Goal: Find specific page/section: Find specific page/section

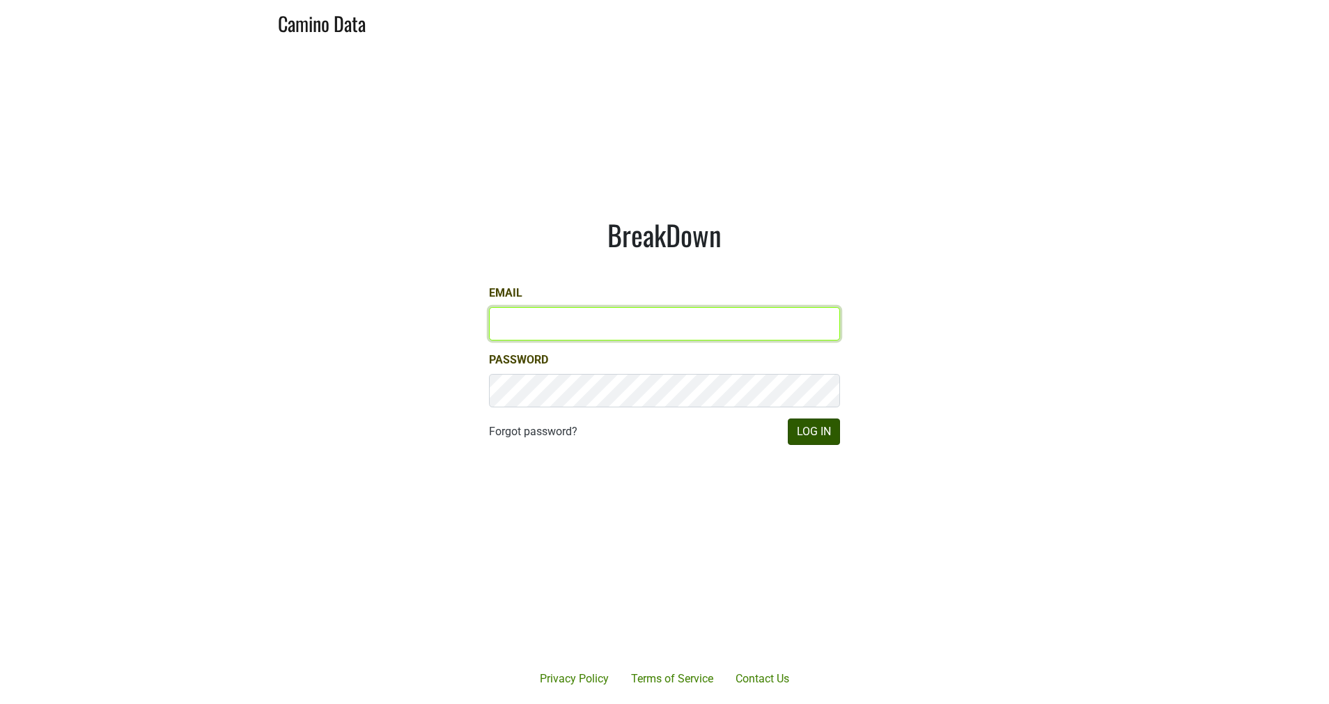
type input "JRANCE@REALMCELLARS.COM"
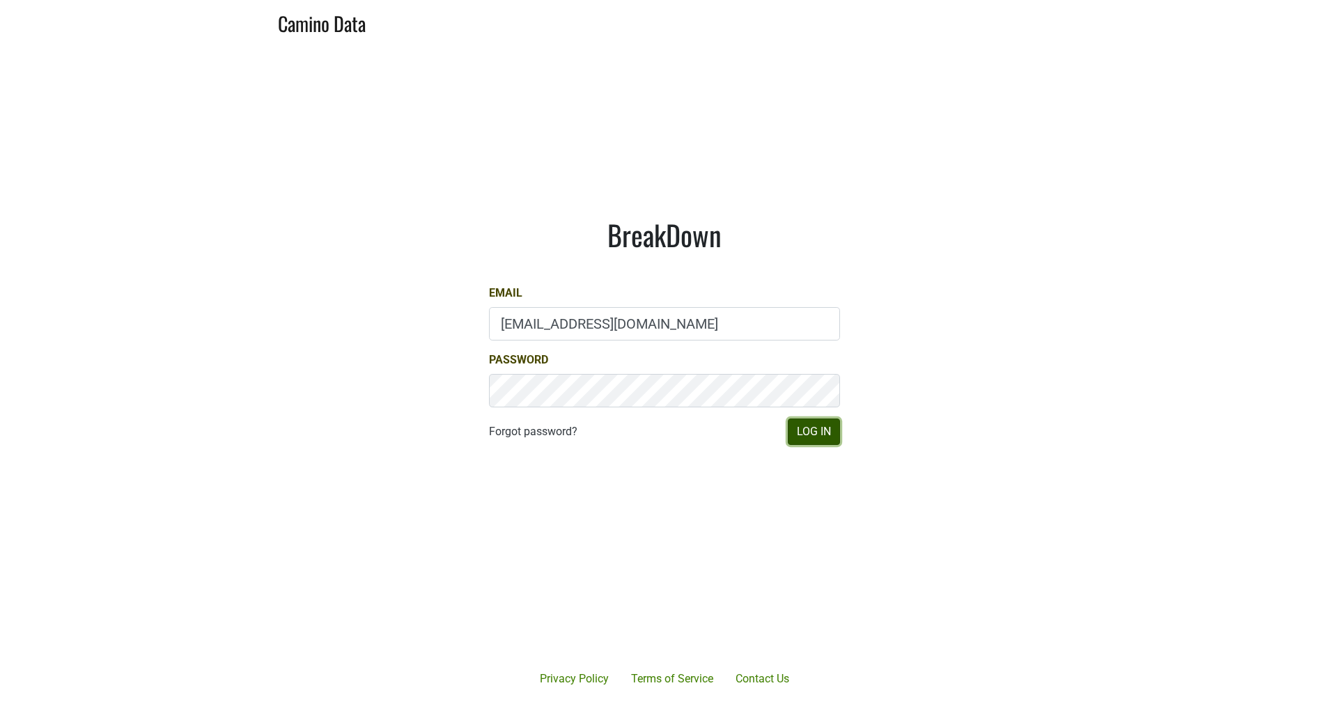
click at [825, 429] on button "Log In" at bounding box center [814, 432] width 52 height 26
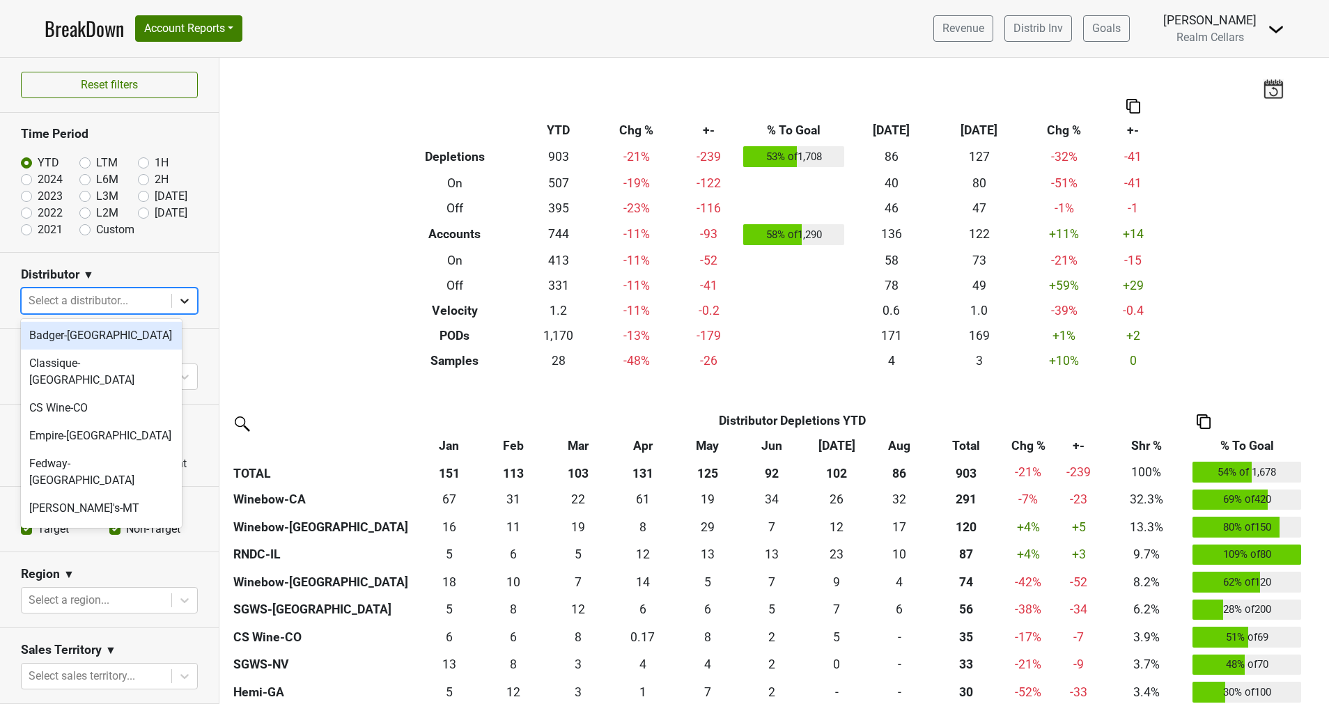
click at [178, 299] on icon at bounding box center [185, 301] width 14 height 14
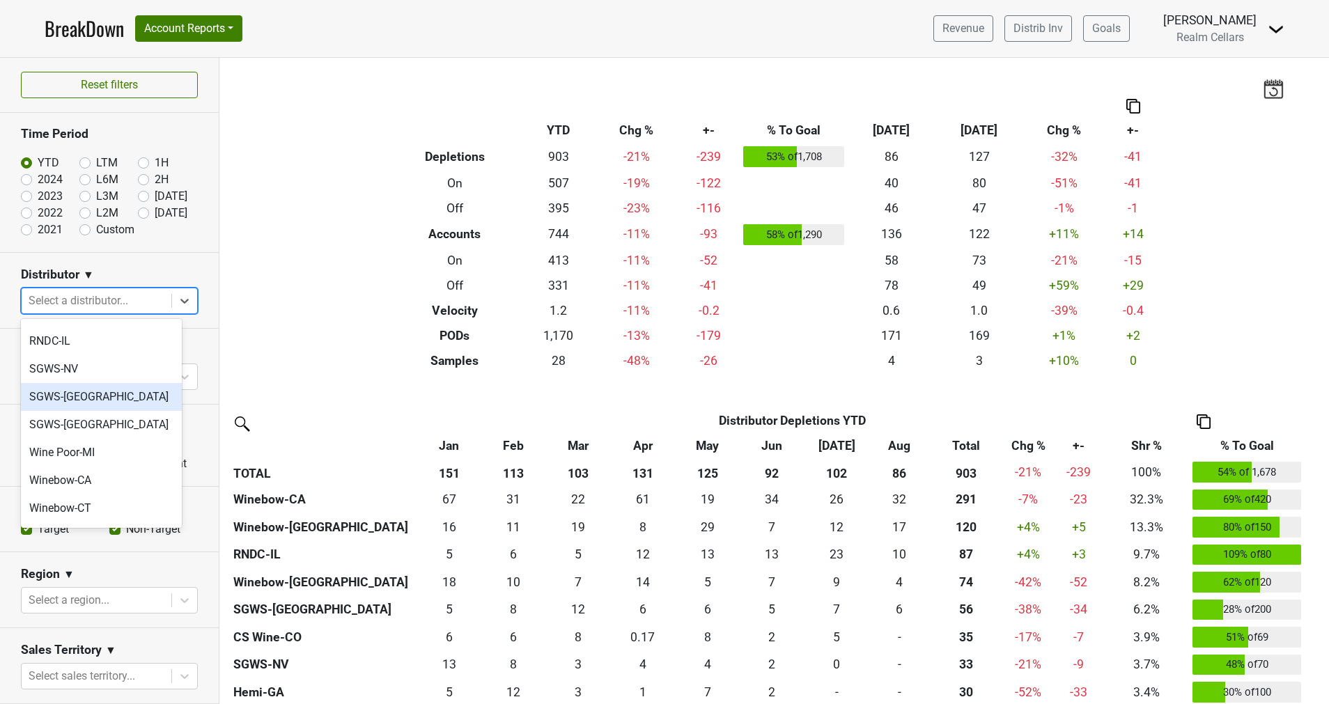
scroll to position [418, 0]
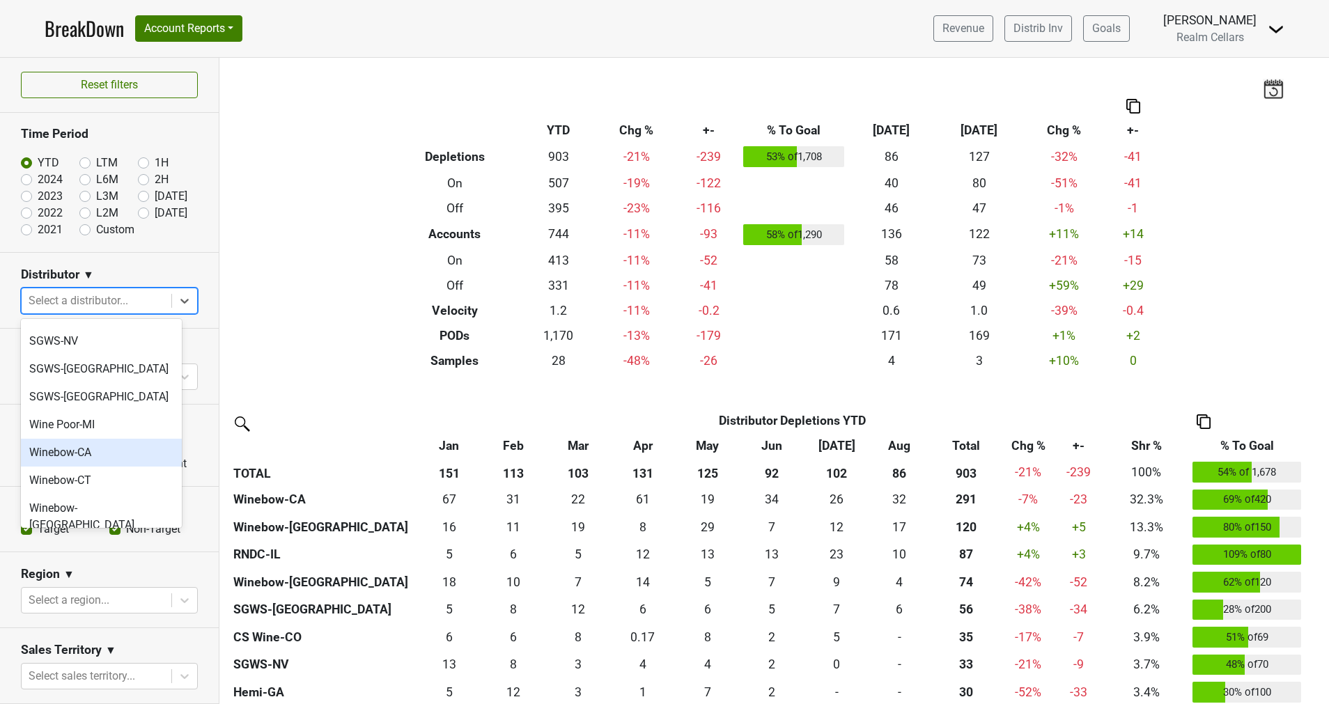
click at [87, 439] on div "Winebow-CA" at bounding box center [101, 453] width 161 height 28
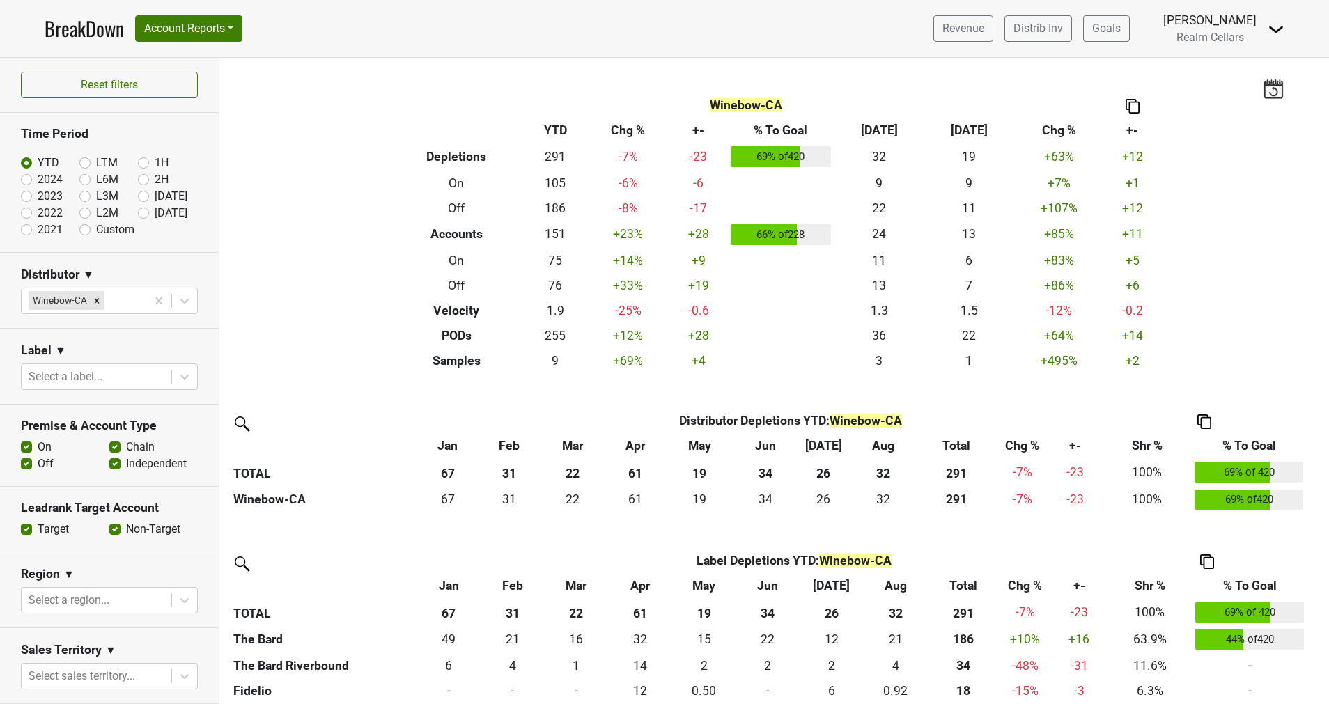
click at [126, 527] on label "Non-Target" at bounding box center [153, 529] width 54 height 17
click at [110, 527] on input "Non-Target" at bounding box center [114, 528] width 11 height 14
checkbox input "false"
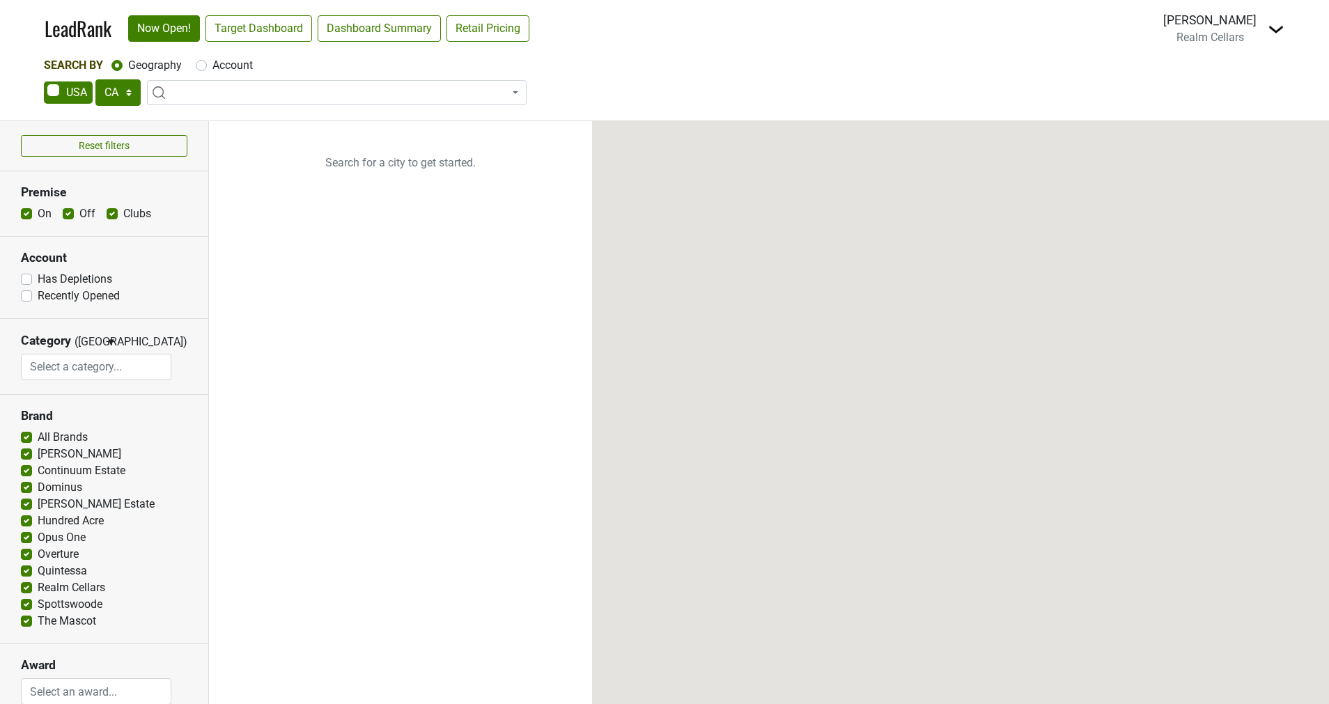
select select "CA"
select select
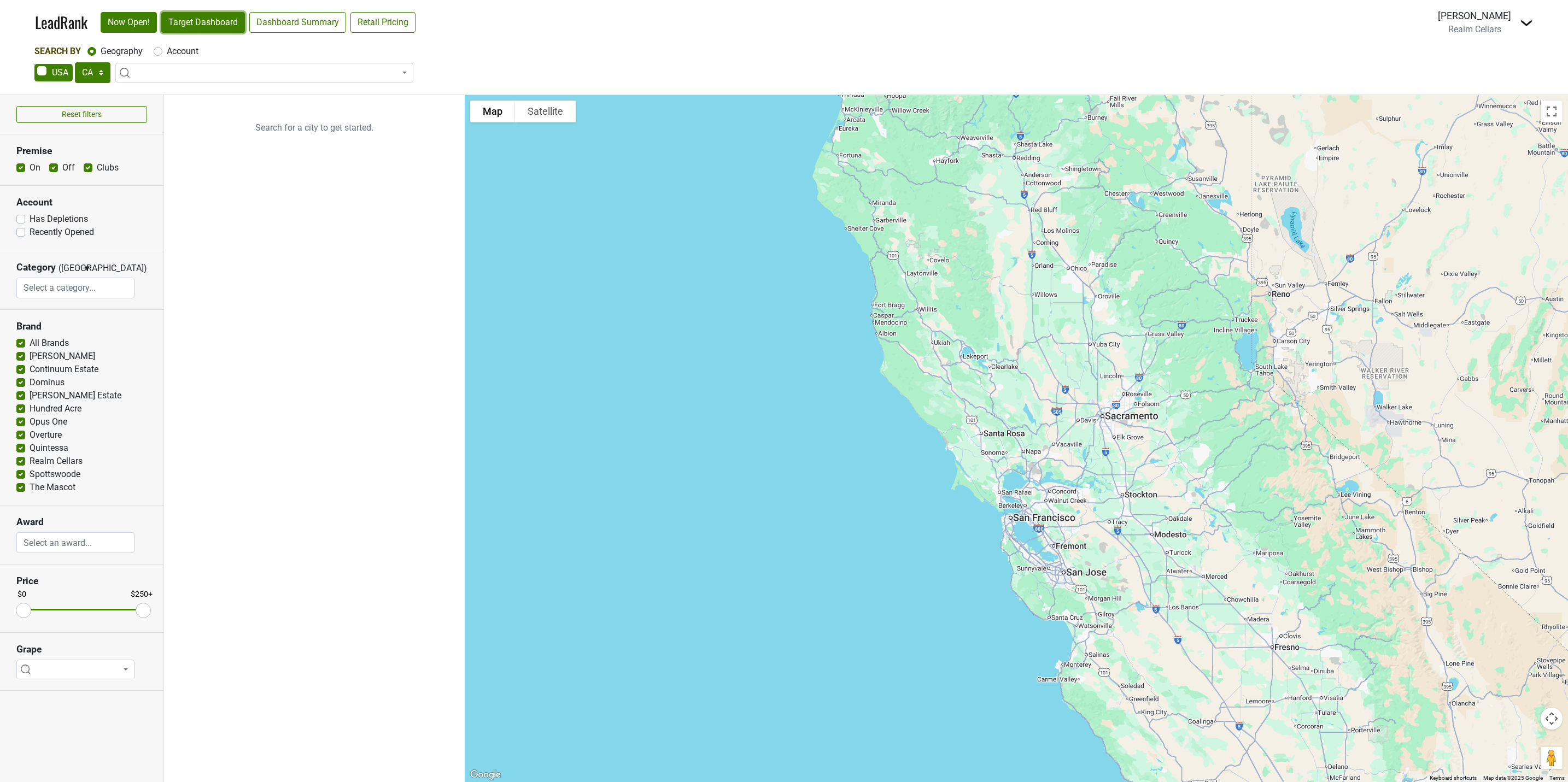
click at [202, 19] on link "Target Dashboard" at bounding box center [202, 22] width 84 height 20
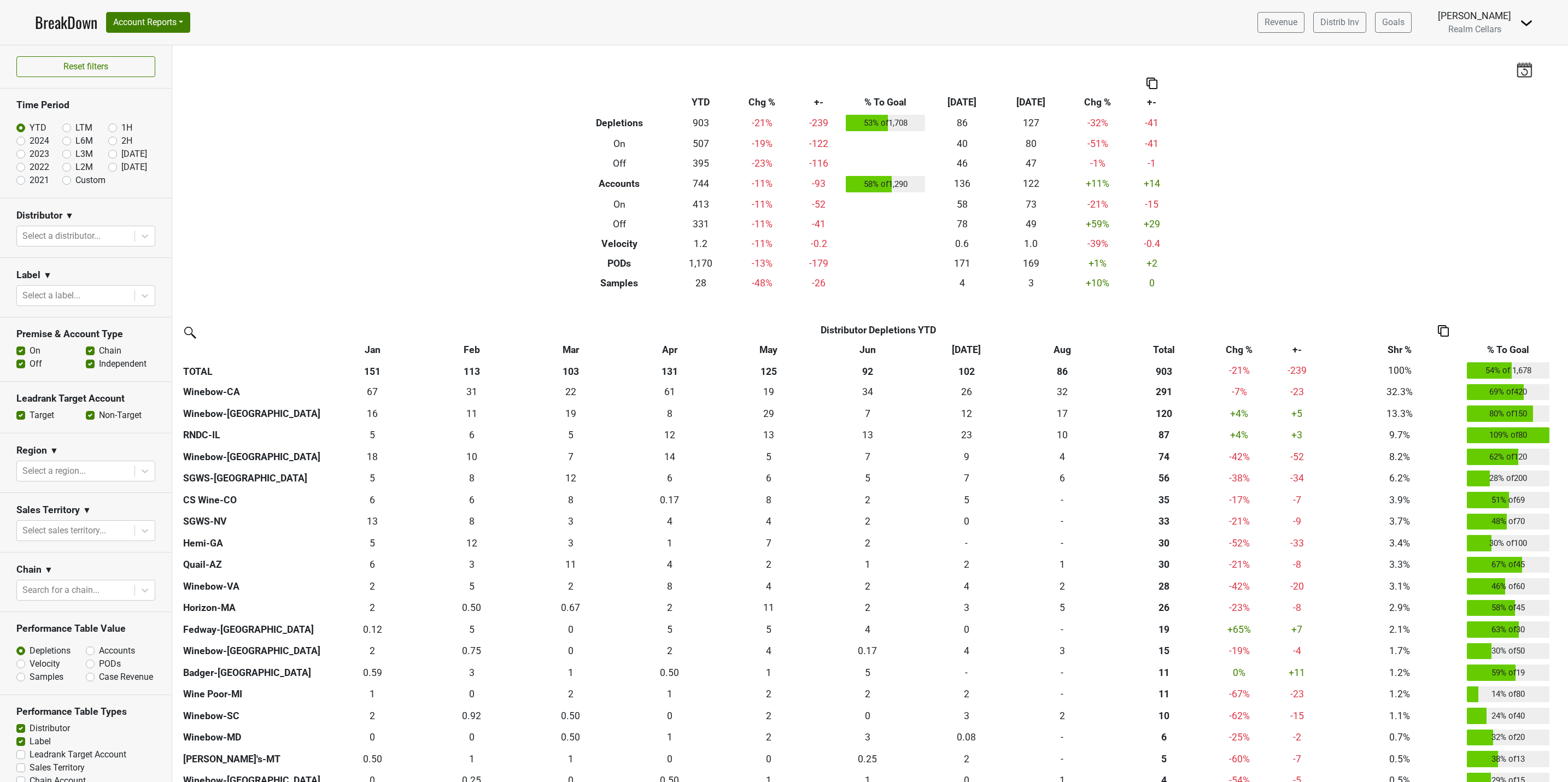
click at [99, 419] on label "Non-Target" at bounding box center [120, 415] width 42 height 13
click at [86, 419] on input "Non-Target" at bounding box center [89, 414] width 9 height 11
checkbox input "false"
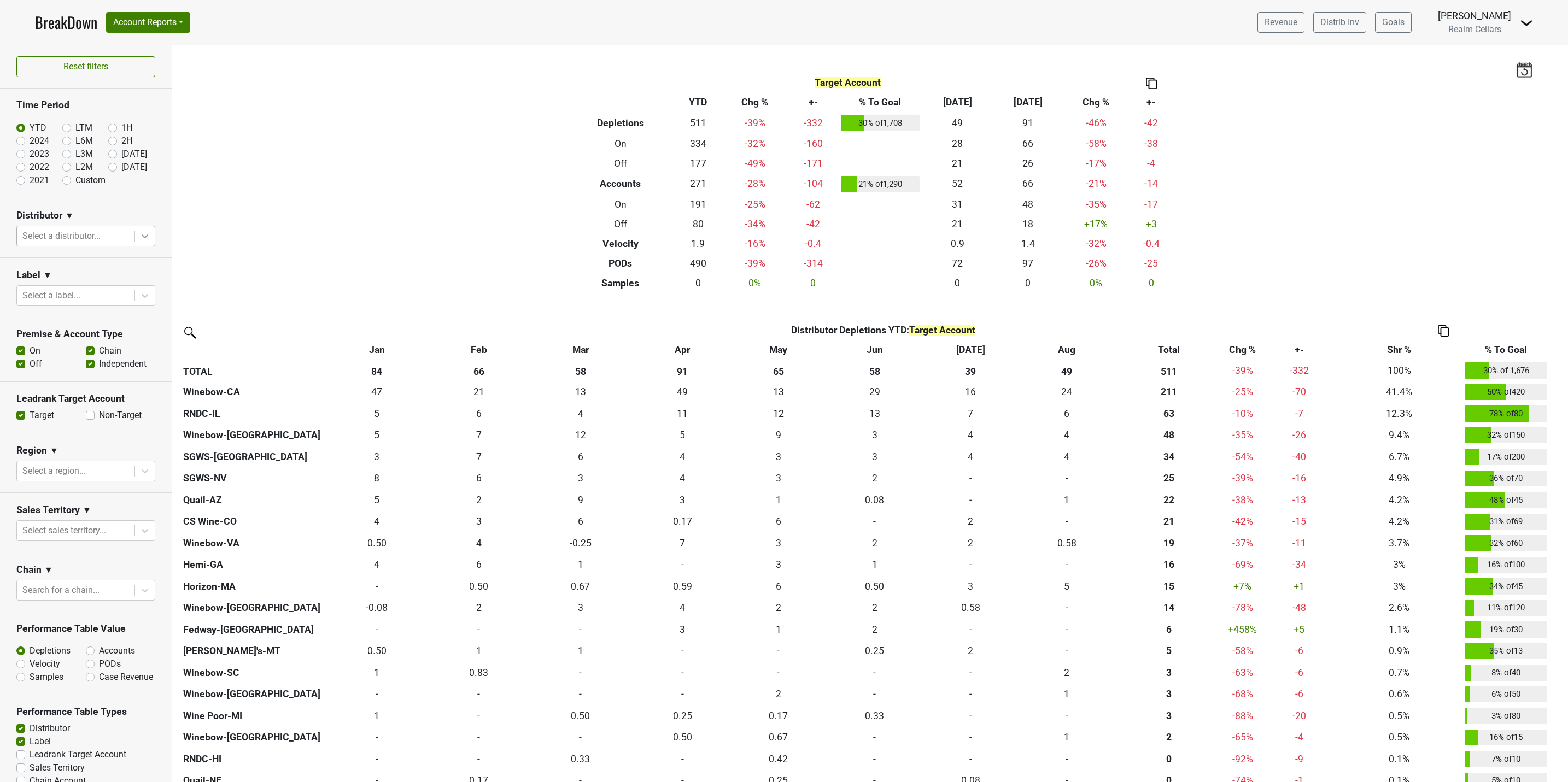
click at [141, 237] on icon at bounding box center [144, 236] width 6 height 4
click at [75, 125] on label "LTM" at bounding box center [84, 128] width 17 height 13
click at [62, 125] on input "LTM" at bounding box center [84, 127] width 44 height 11
radio input "true"
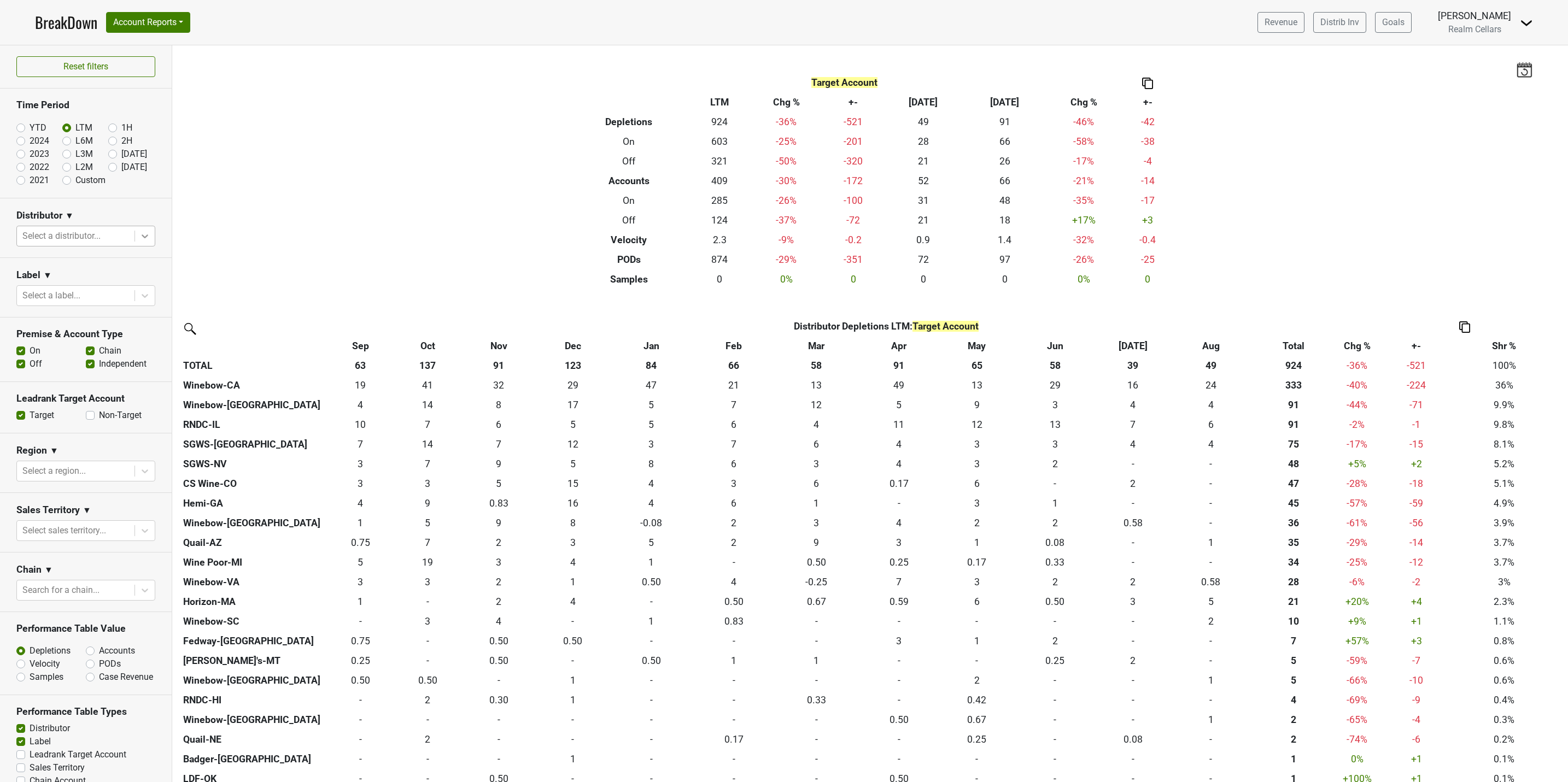
click at [140, 238] on icon at bounding box center [145, 236] width 11 height 11
click at [140, 235] on icon at bounding box center [145, 236] width 11 height 11
click at [77, 346] on div "Winebow-CA" at bounding box center [79, 357] width 126 height 22
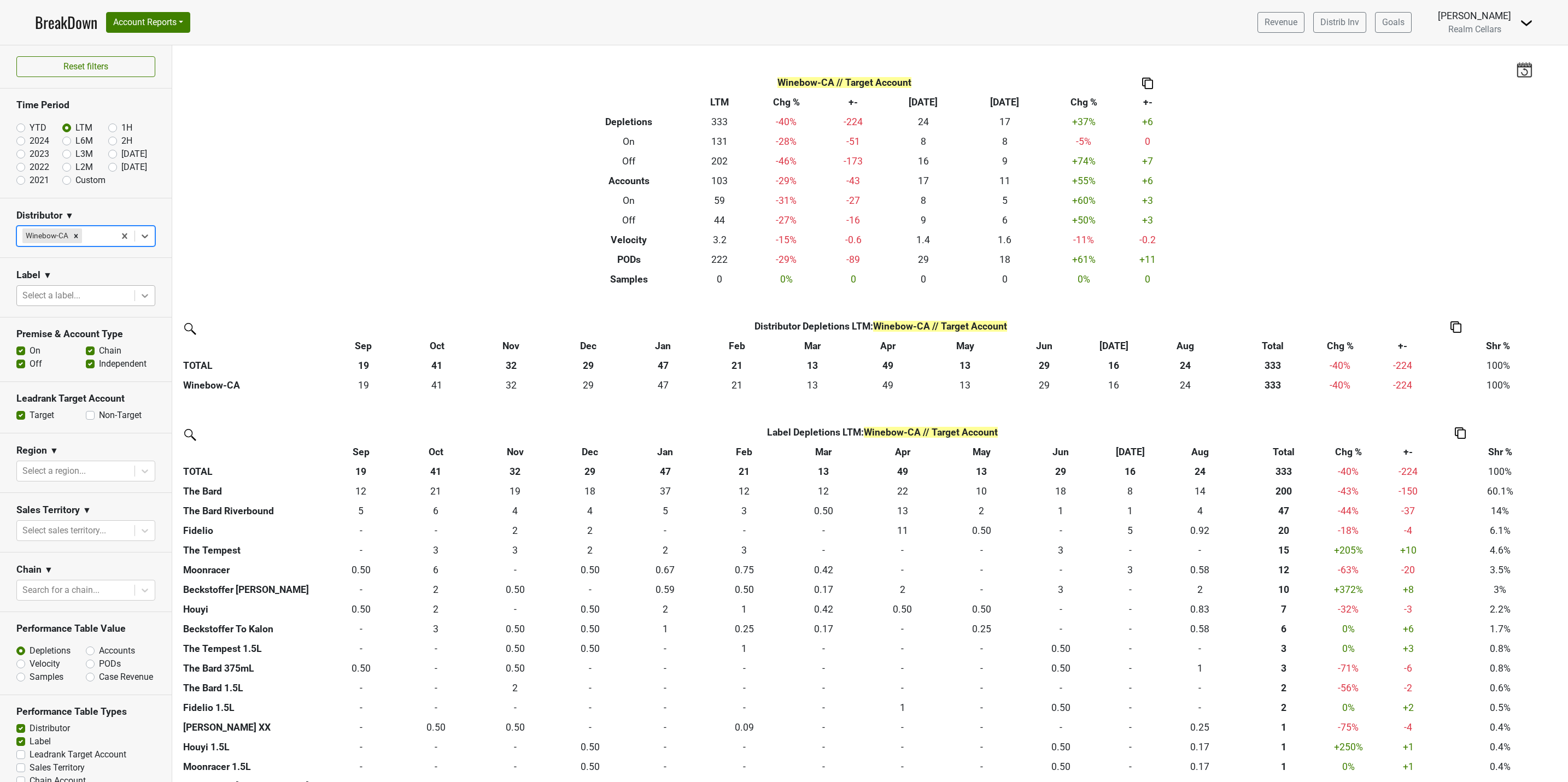
click at [141, 298] on icon at bounding box center [144, 296] width 6 height 4
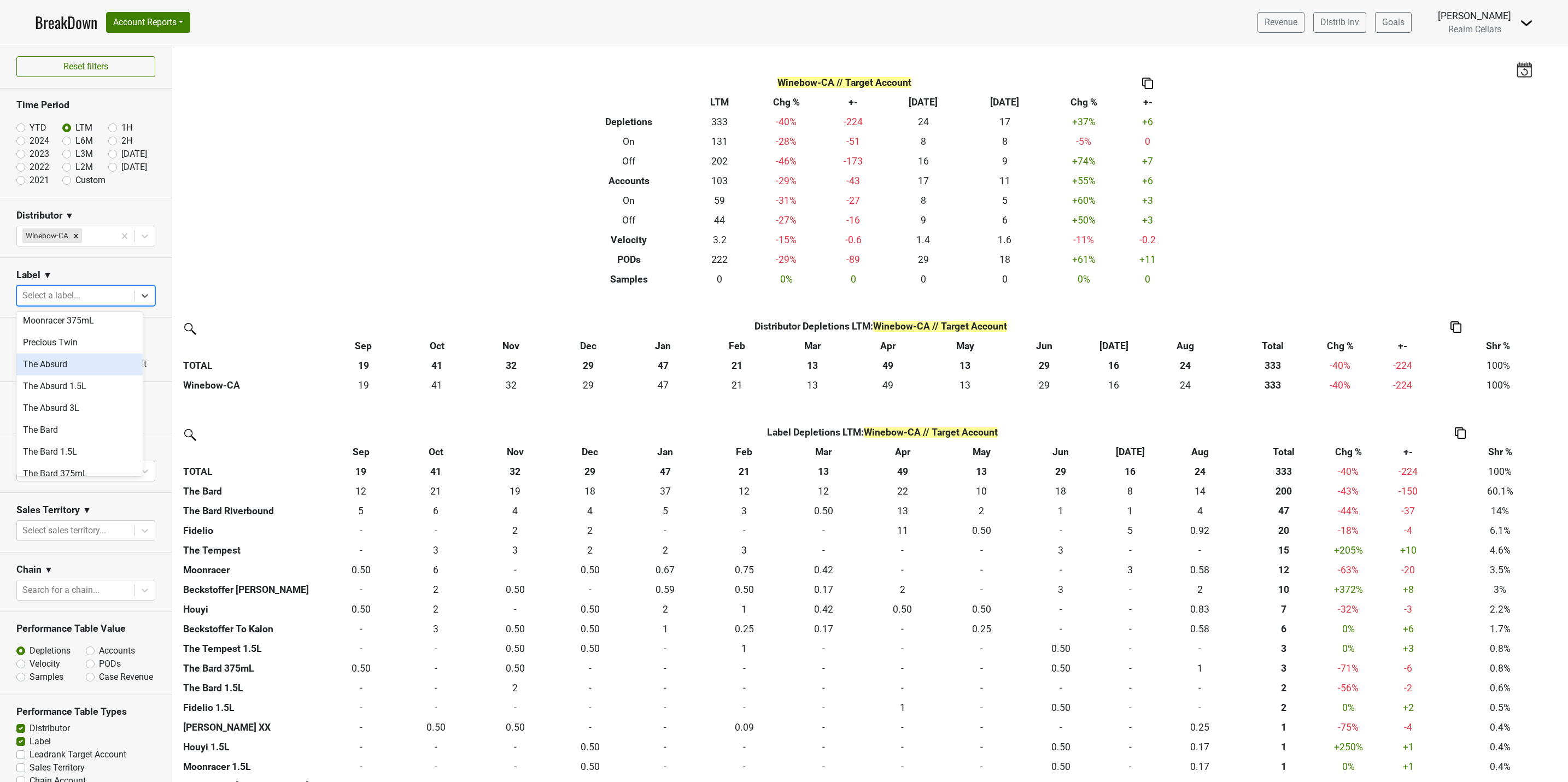
scroll to position [573, 0]
click at [49, 391] on div "The Bard" at bounding box center [79, 402] width 126 height 22
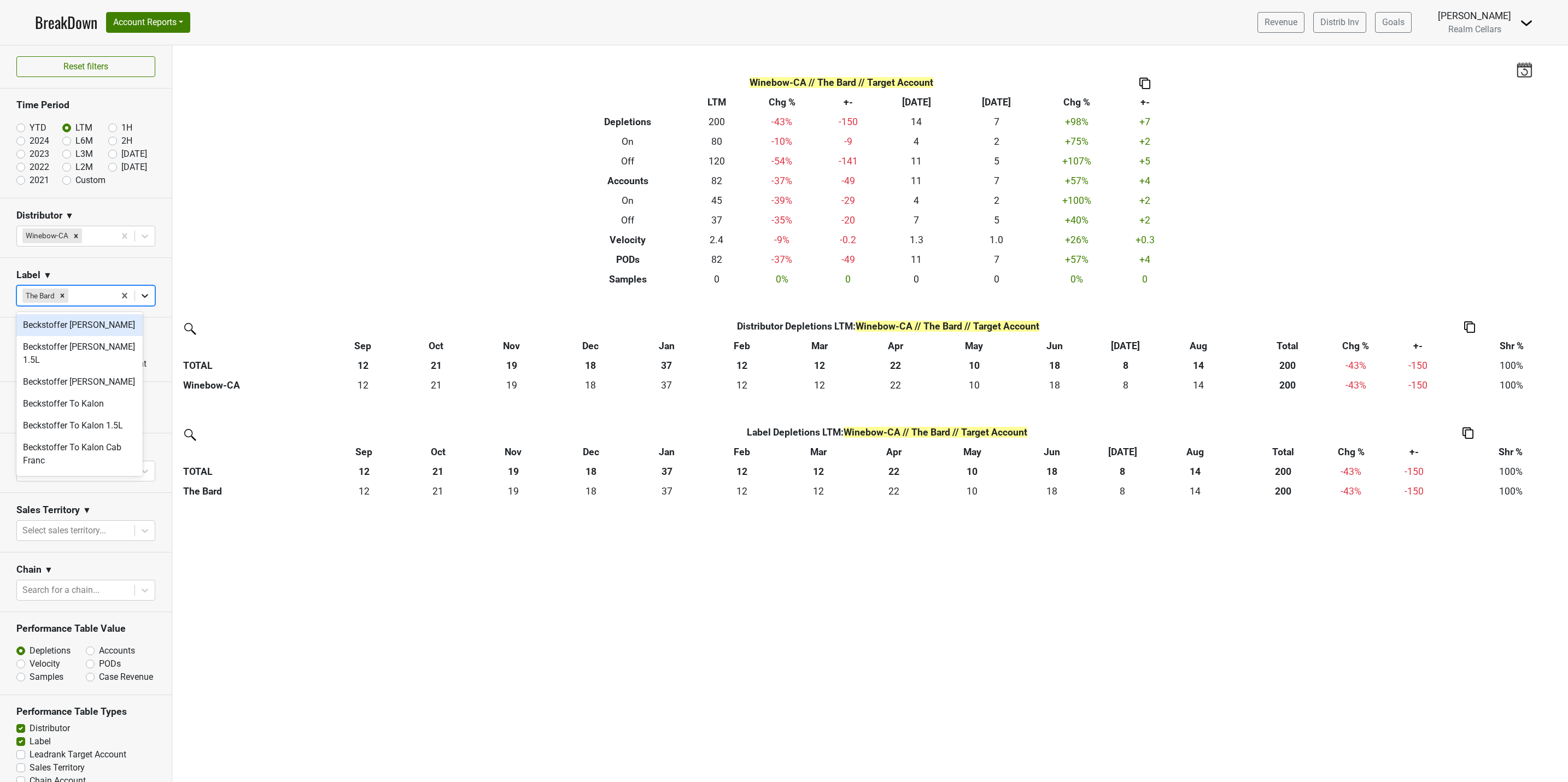
click at [140, 293] on icon at bounding box center [145, 296] width 11 height 11
click at [79, 413] on div "The Bard 375mL" at bounding box center [79, 424] width 126 height 22
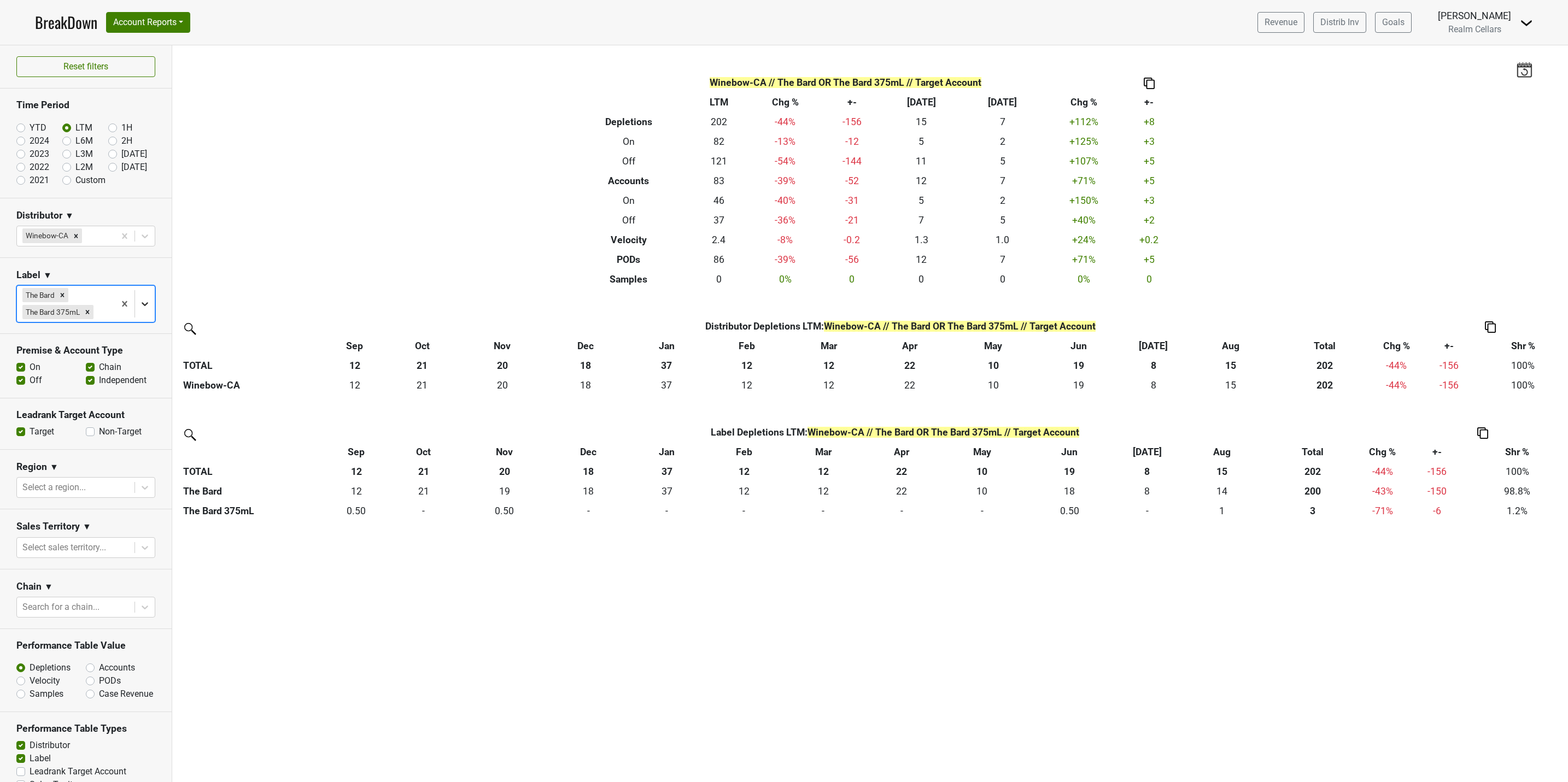
click at [140, 309] on icon at bounding box center [145, 304] width 11 height 11
click at [72, 426] on div "The Bard 1.5L" at bounding box center [79, 435] width 126 height 22
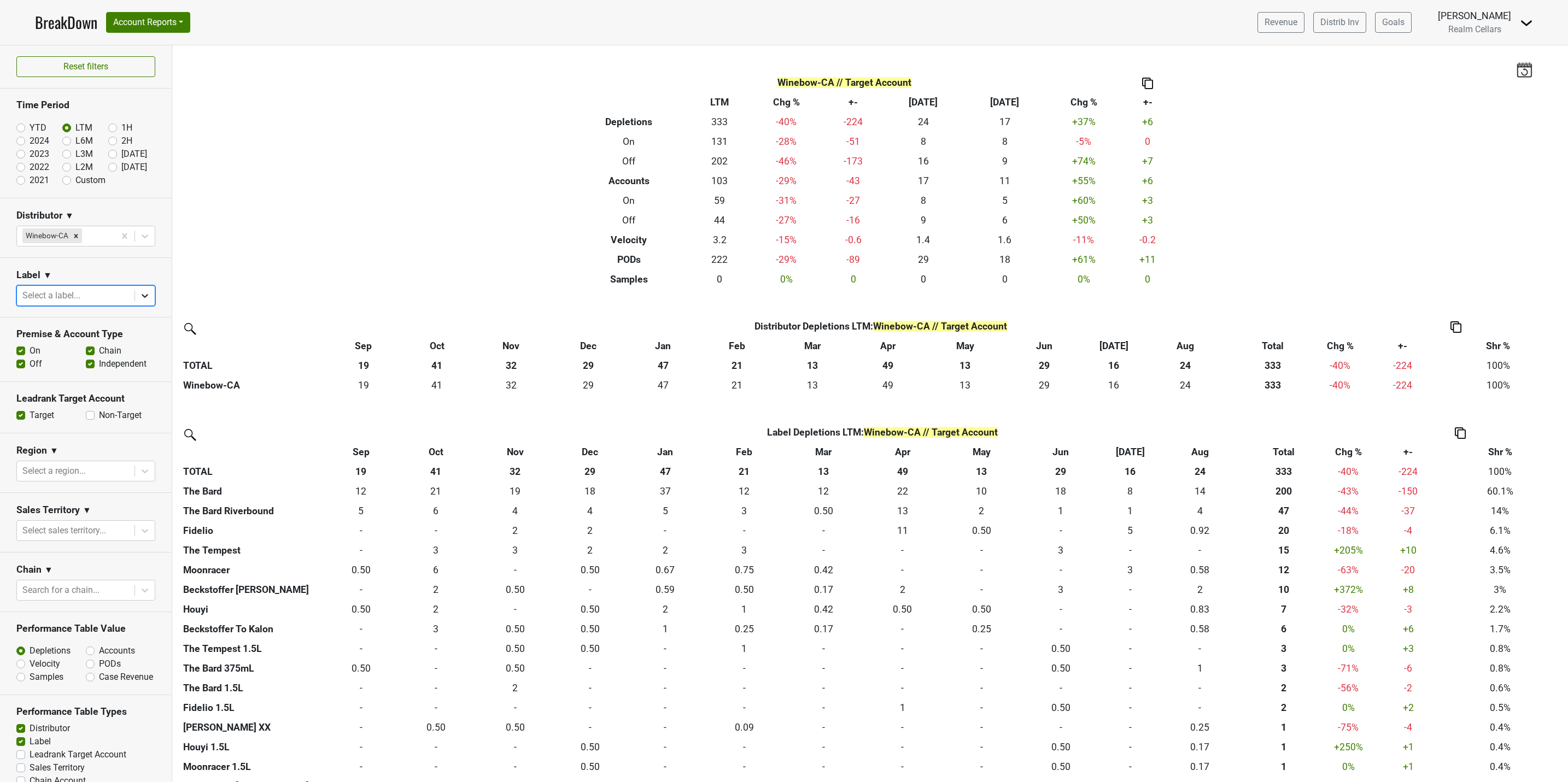
click at [140, 295] on icon at bounding box center [145, 296] width 11 height 11
click at [77, 386] on div "[PERSON_NAME]" at bounding box center [79, 397] width 126 height 22
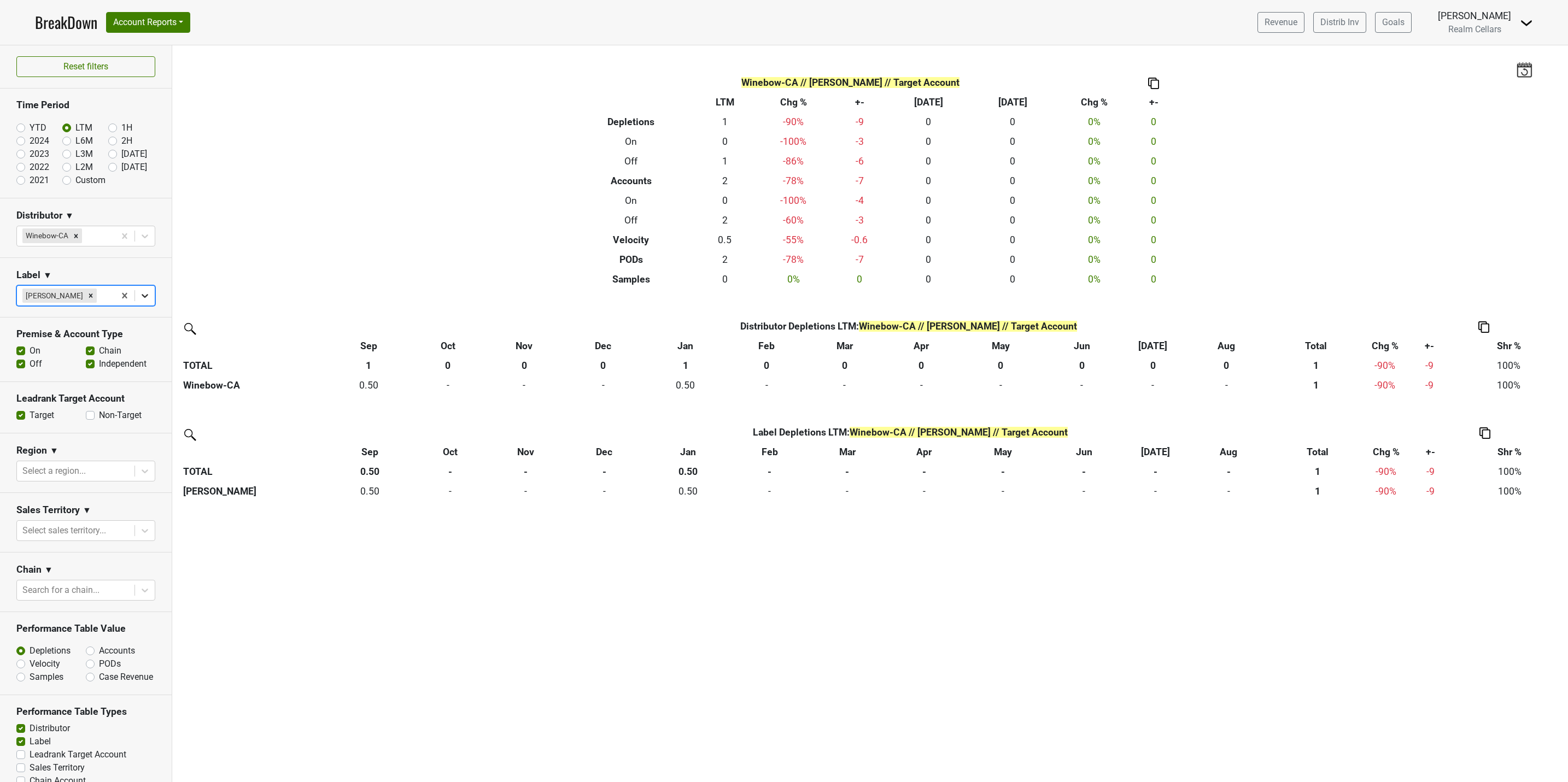
click at [140, 294] on icon at bounding box center [145, 296] width 11 height 11
click at [80, 386] on div "[PERSON_NAME] 1.5L" at bounding box center [79, 397] width 126 height 22
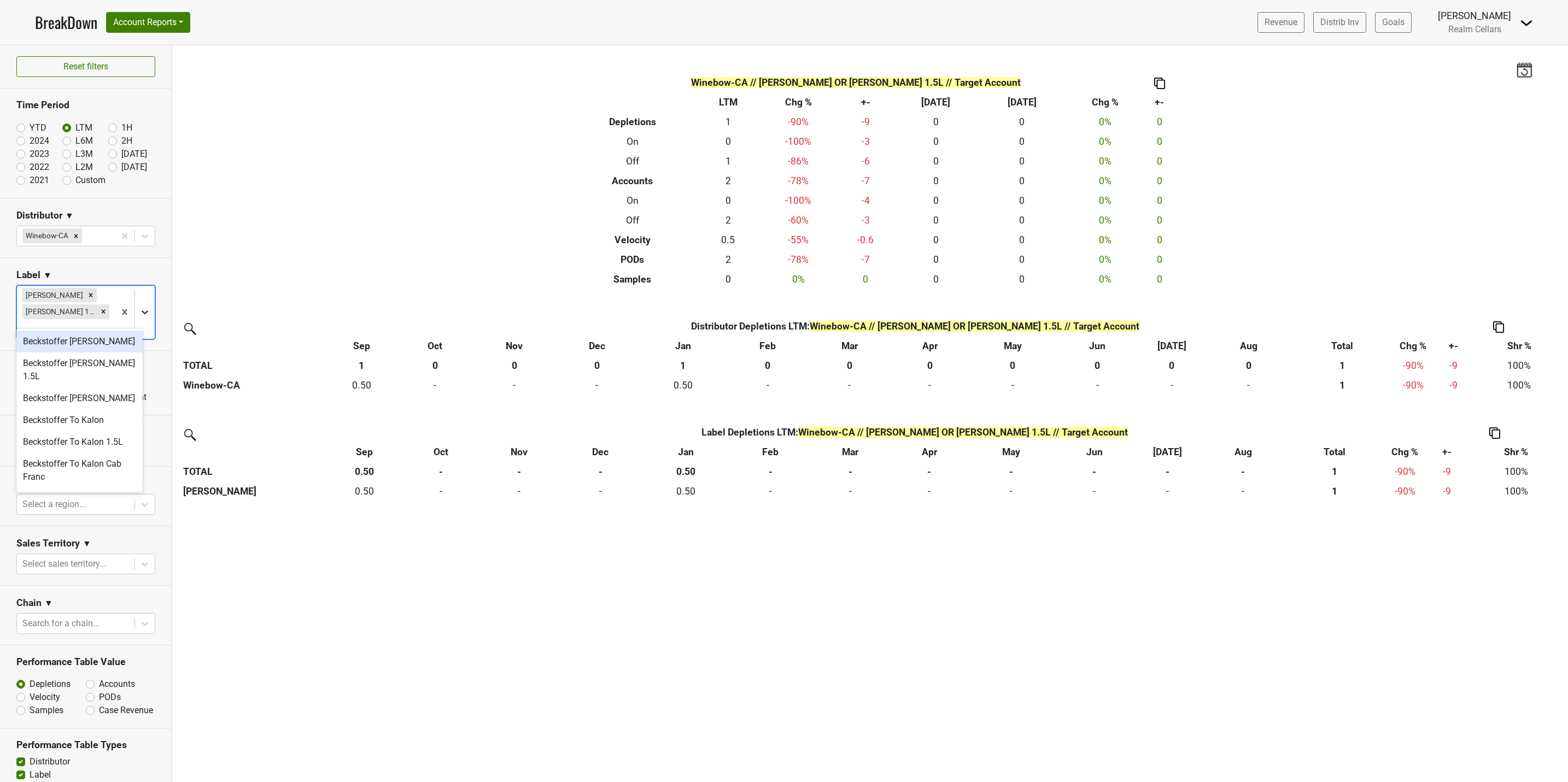
click at [140, 307] on icon at bounding box center [145, 312] width 11 height 11
click at [87, 435] on div "Houyi" at bounding box center [79, 441] width 126 height 22
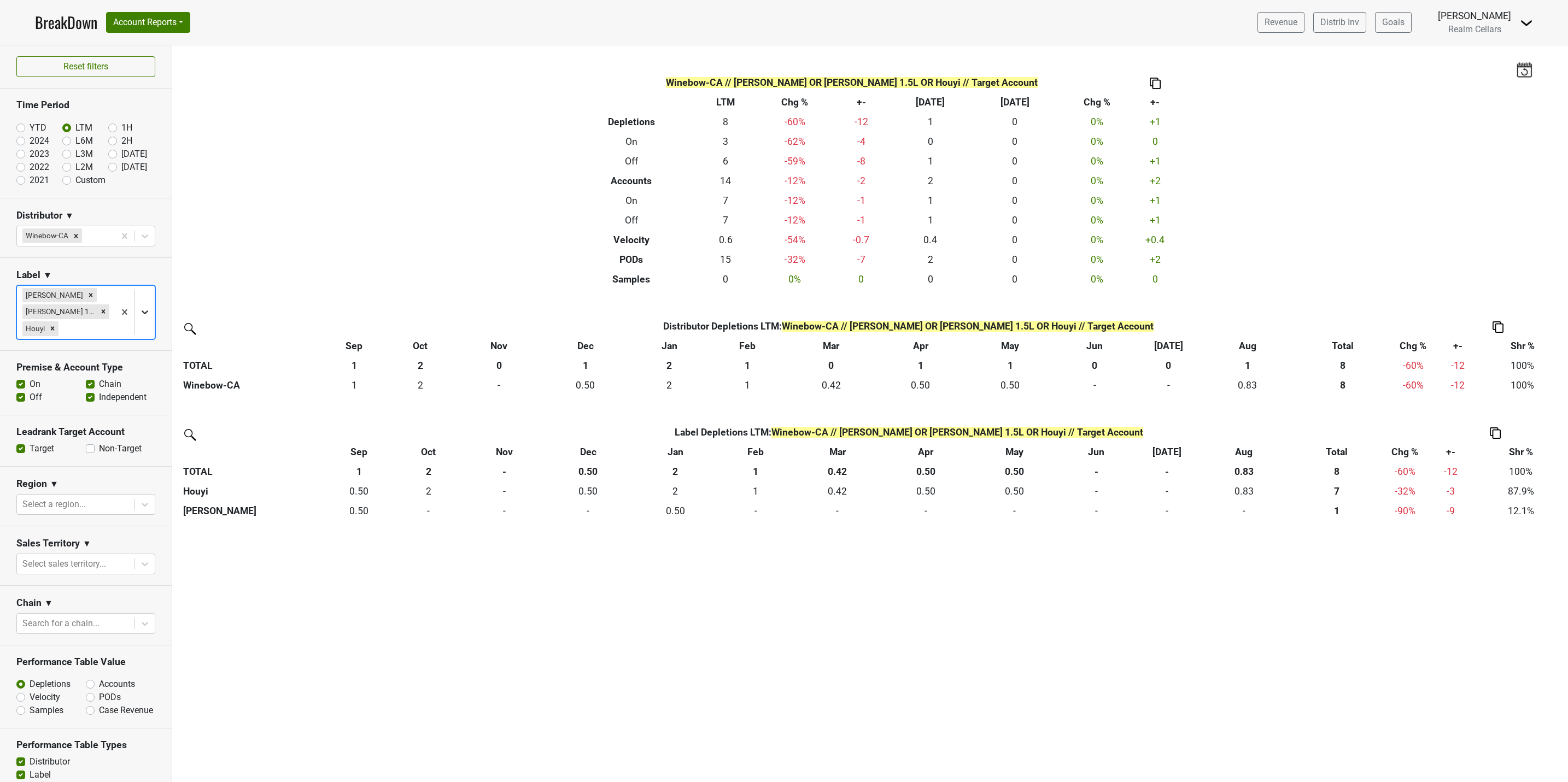
click at [140, 318] on icon at bounding box center [145, 312] width 11 height 11
click at [64, 366] on div "Houyi 1.5L" at bounding box center [79, 376] width 126 height 22
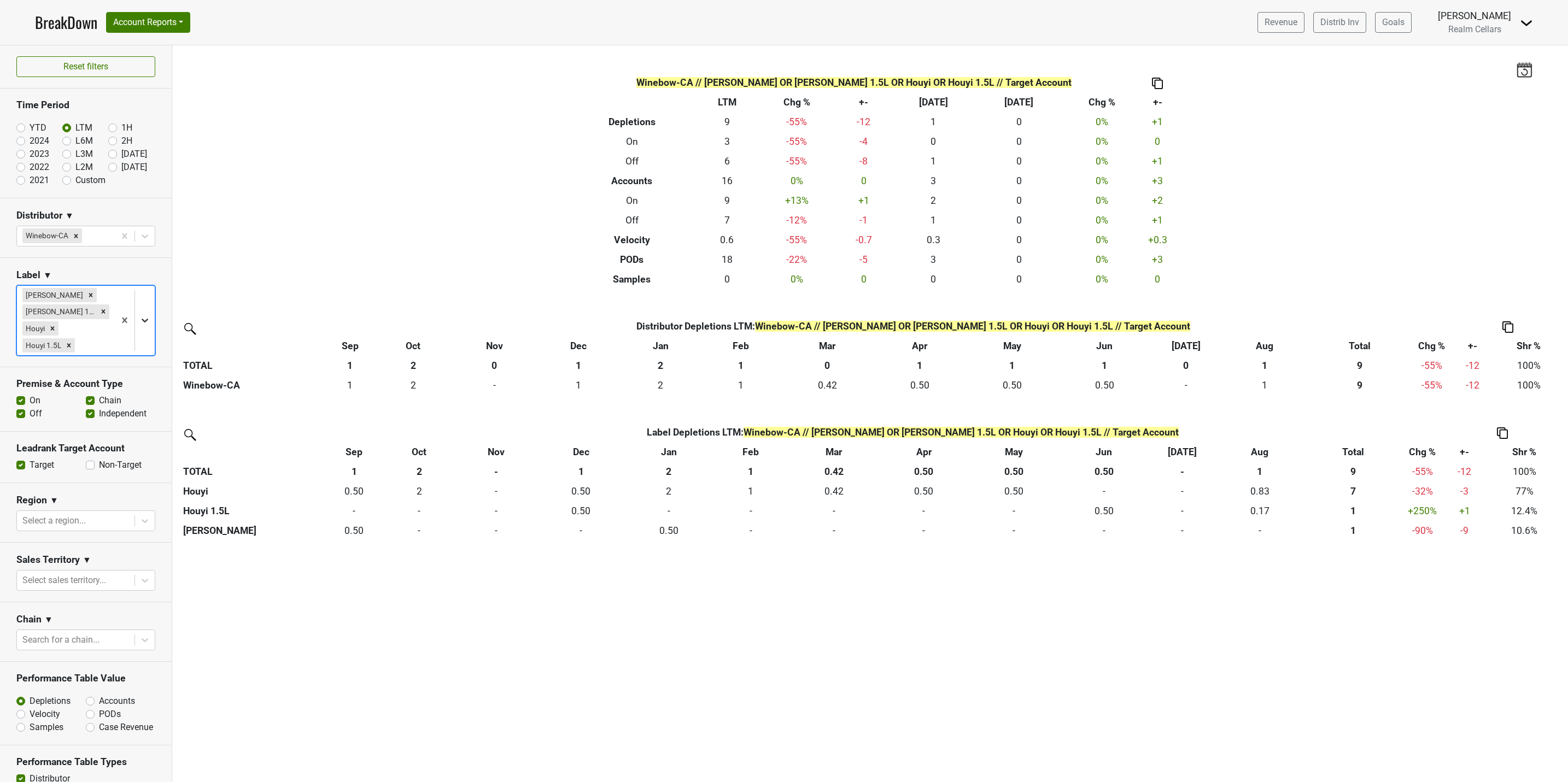
click at [140, 326] on icon at bounding box center [145, 320] width 11 height 11
click at [87, 467] on div "Houyi 375mL" at bounding box center [79, 475] width 126 height 22
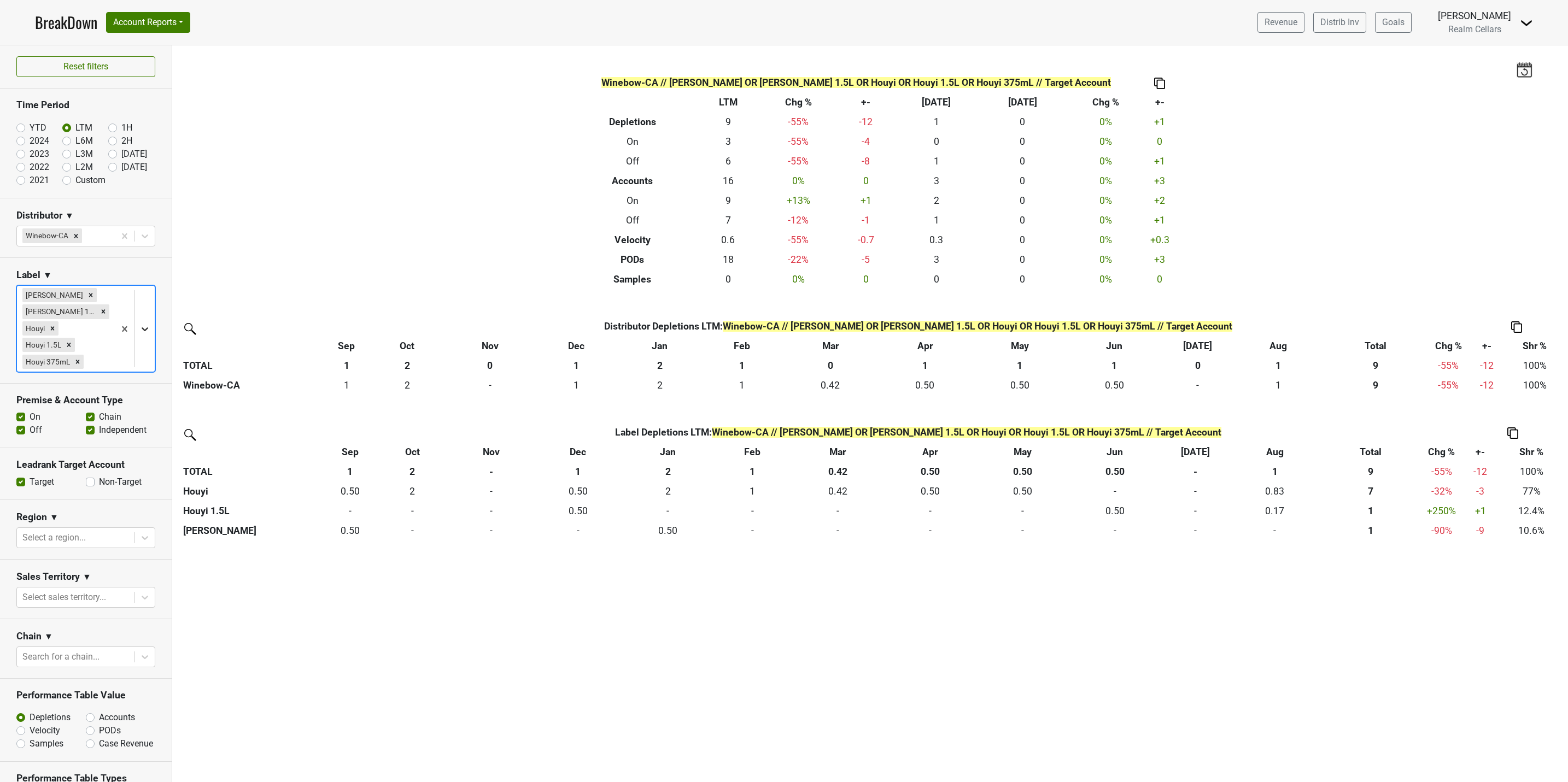
click at [140, 329] on icon at bounding box center [145, 329] width 11 height 11
click at [81, 442] on div "Moonracer" at bounding box center [79, 453] width 126 height 22
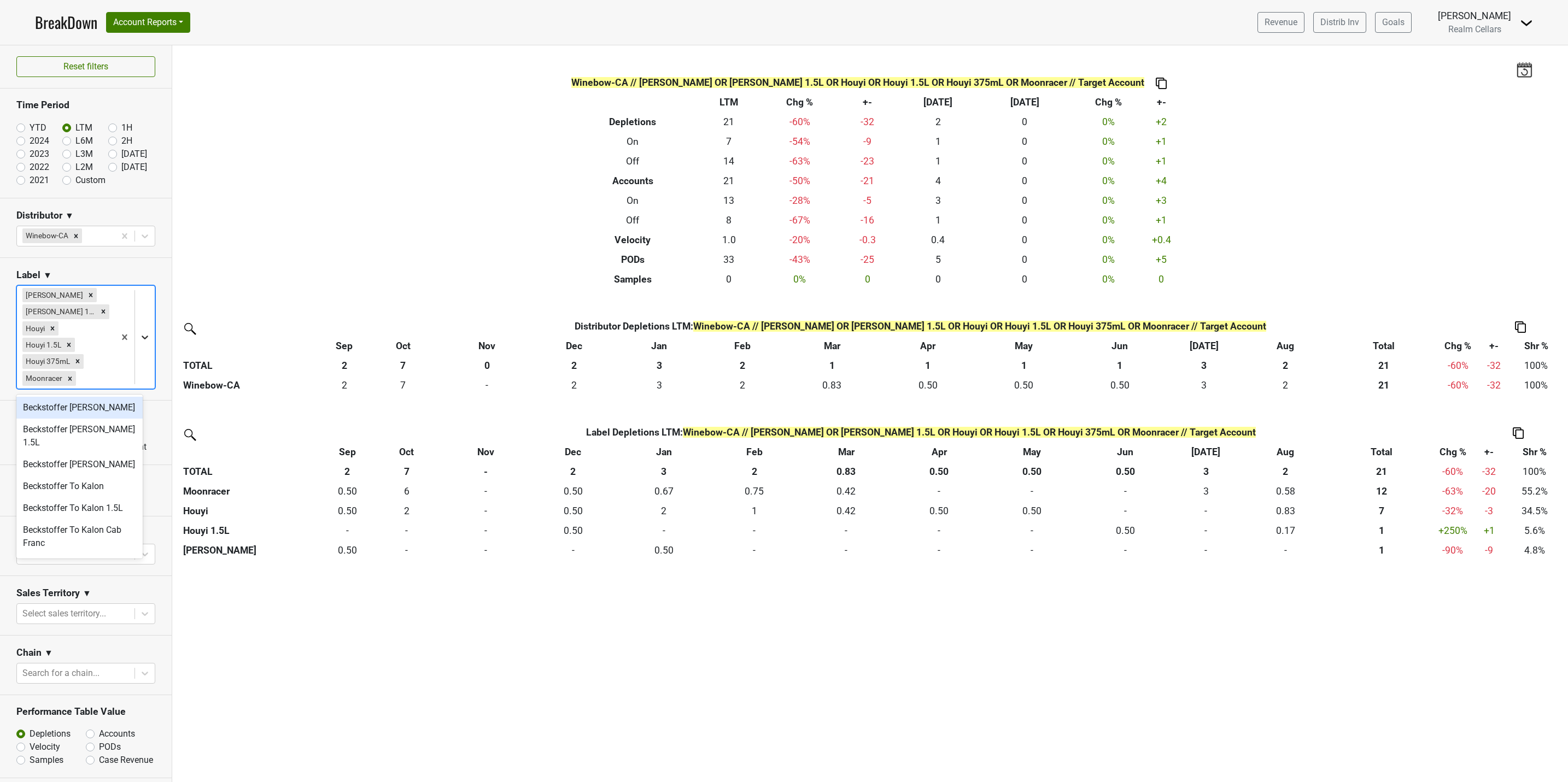
click at [140, 338] on icon at bounding box center [145, 337] width 11 height 11
click at [93, 459] on div "Moonracer 1.5L" at bounding box center [79, 469] width 126 height 22
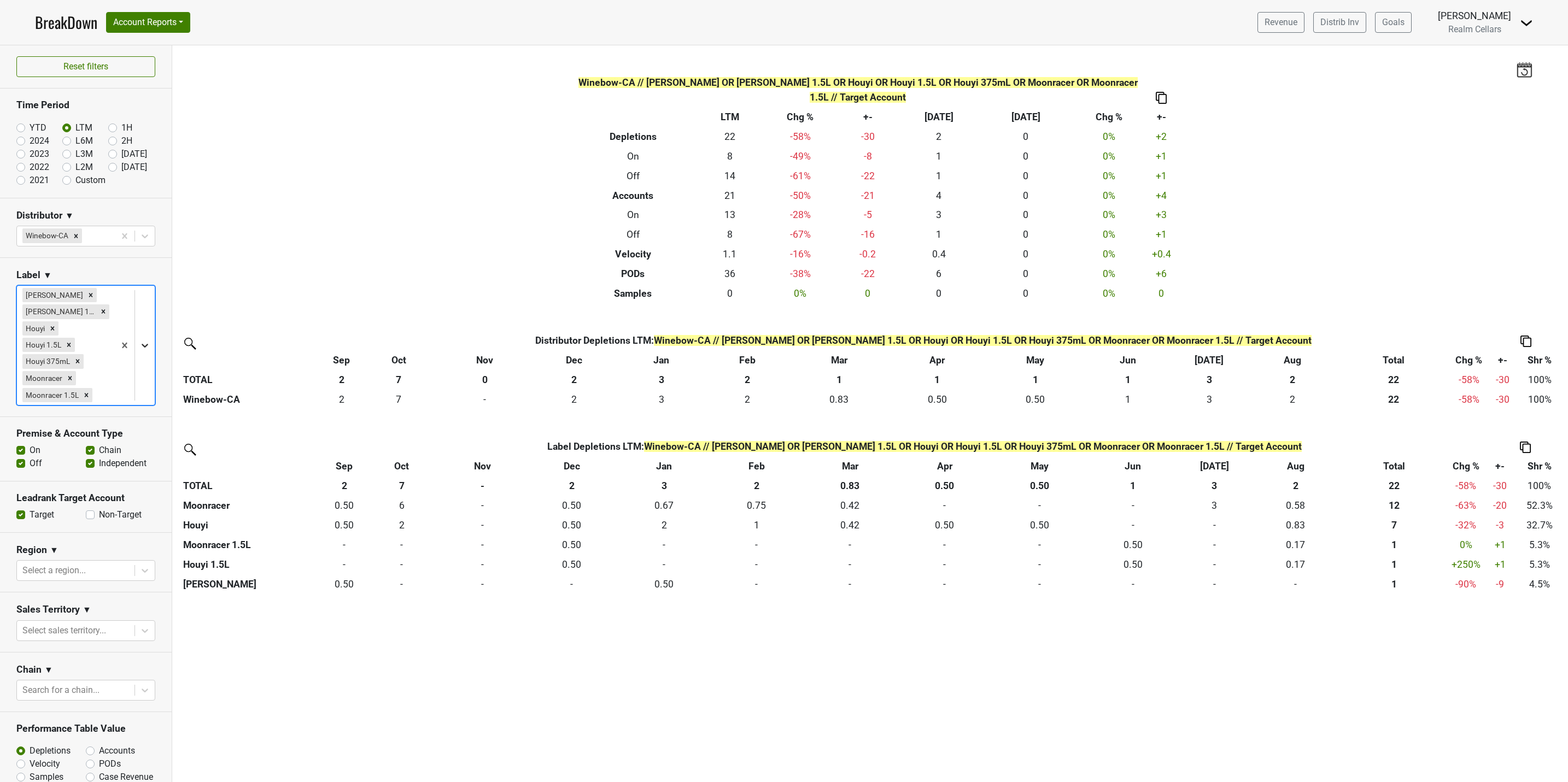
click at [140, 344] on icon at bounding box center [145, 345] width 11 height 11
click at [87, 475] on div "Moonracer 375mL" at bounding box center [79, 486] width 126 height 22
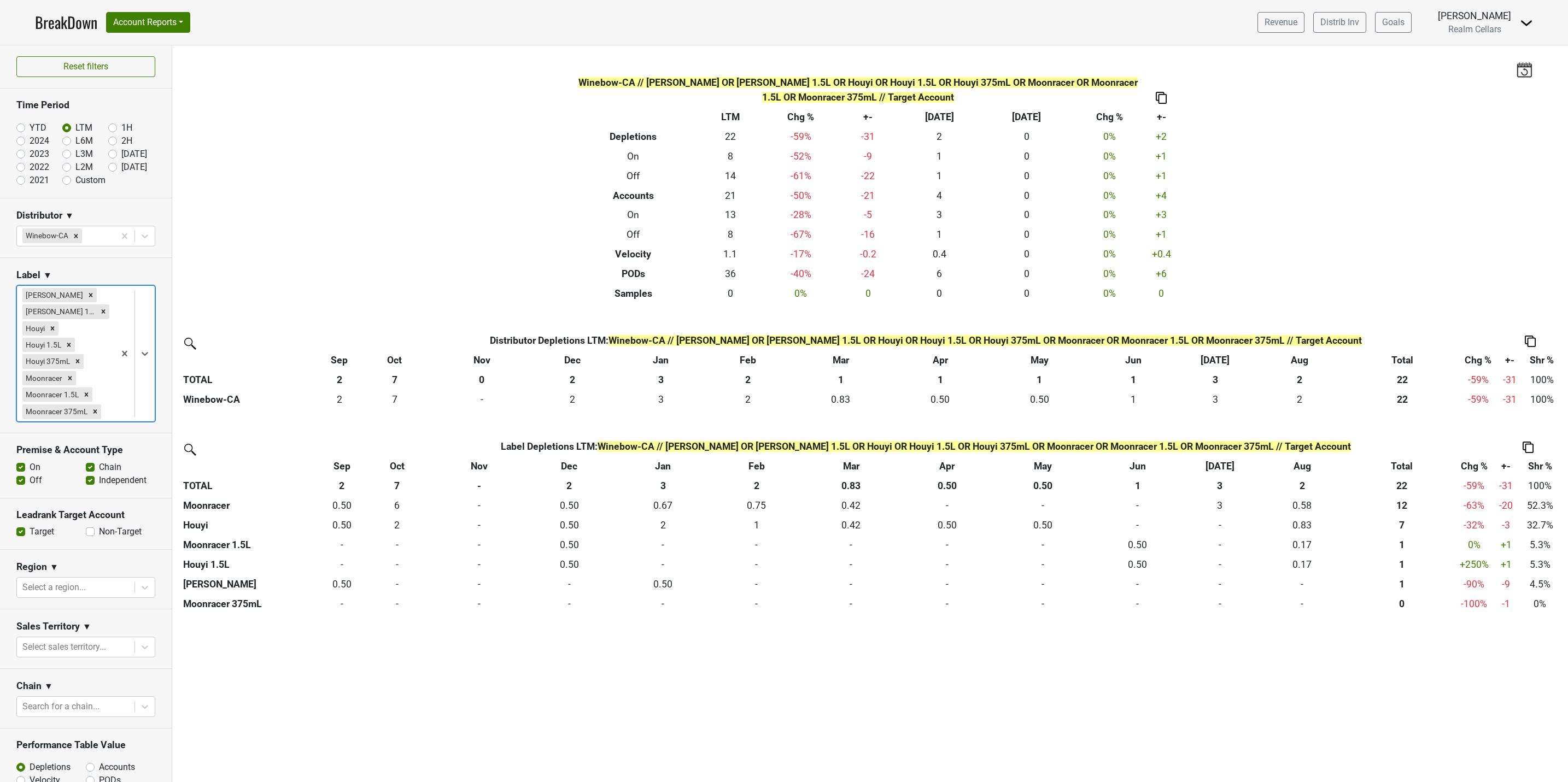
click at [99, 538] on label "Non-Target" at bounding box center [120, 531] width 42 height 13
click at [86, 536] on input "Non-Target" at bounding box center [89, 530] width 9 height 11
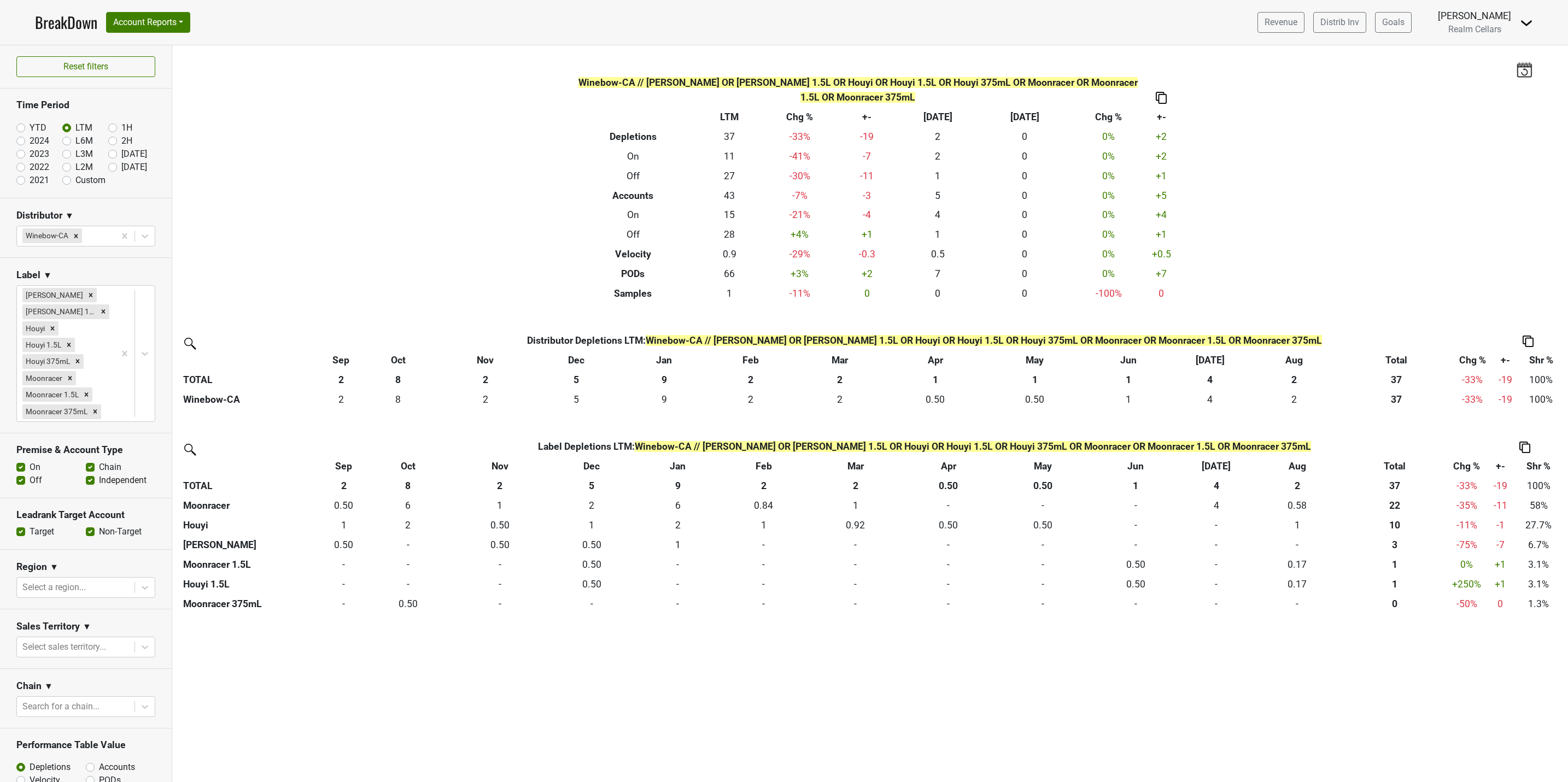
click at [99, 538] on label "Non-Target" at bounding box center [120, 531] width 42 height 13
click at [86, 536] on input "Non-Target" at bounding box center [89, 530] width 9 height 11
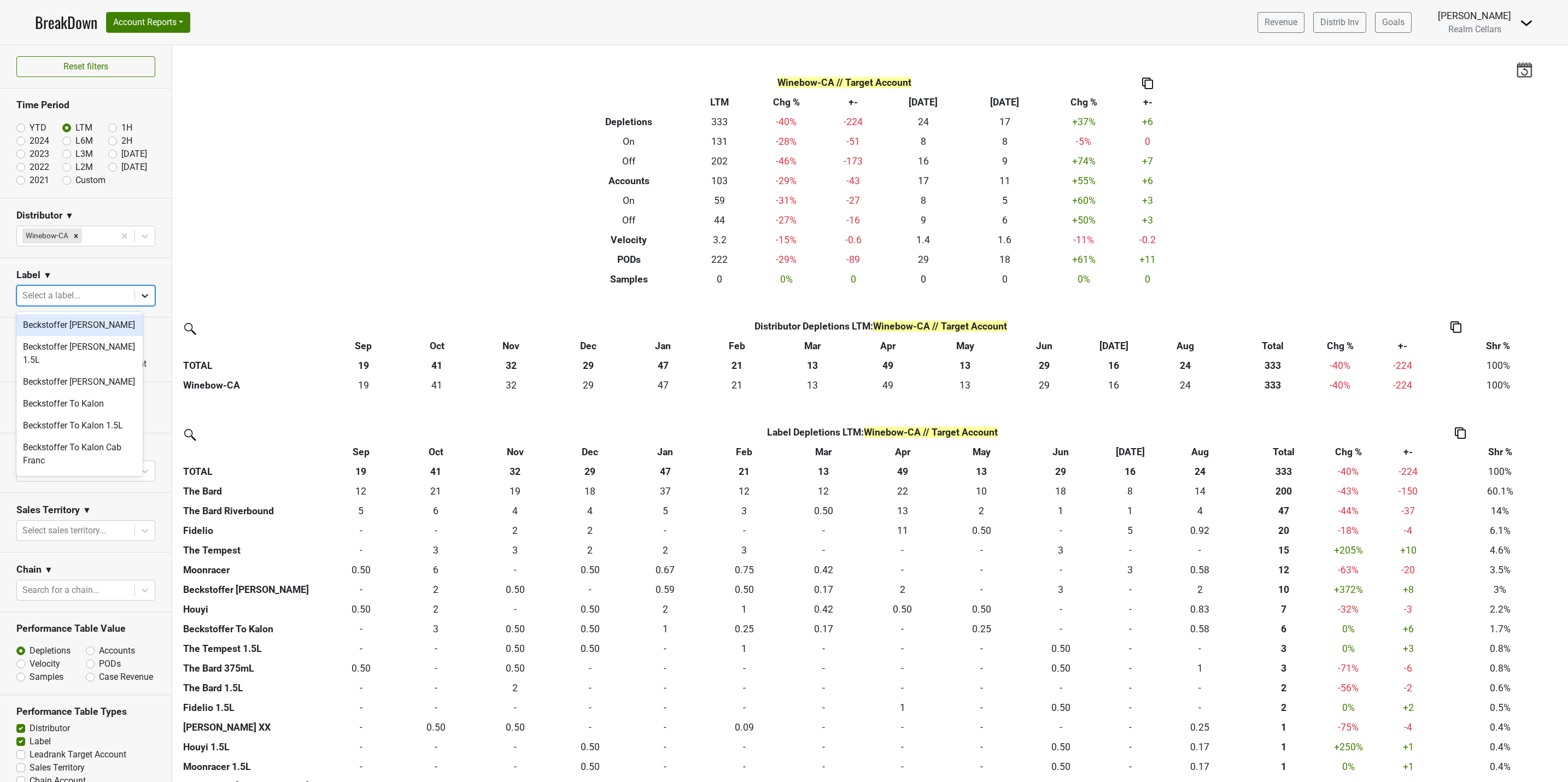
click at [141, 297] on icon at bounding box center [144, 296] width 6 height 4
click at [91, 341] on div "Beckstoffer [PERSON_NAME] 1.5L" at bounding box center [79, 353] width 126 height 35
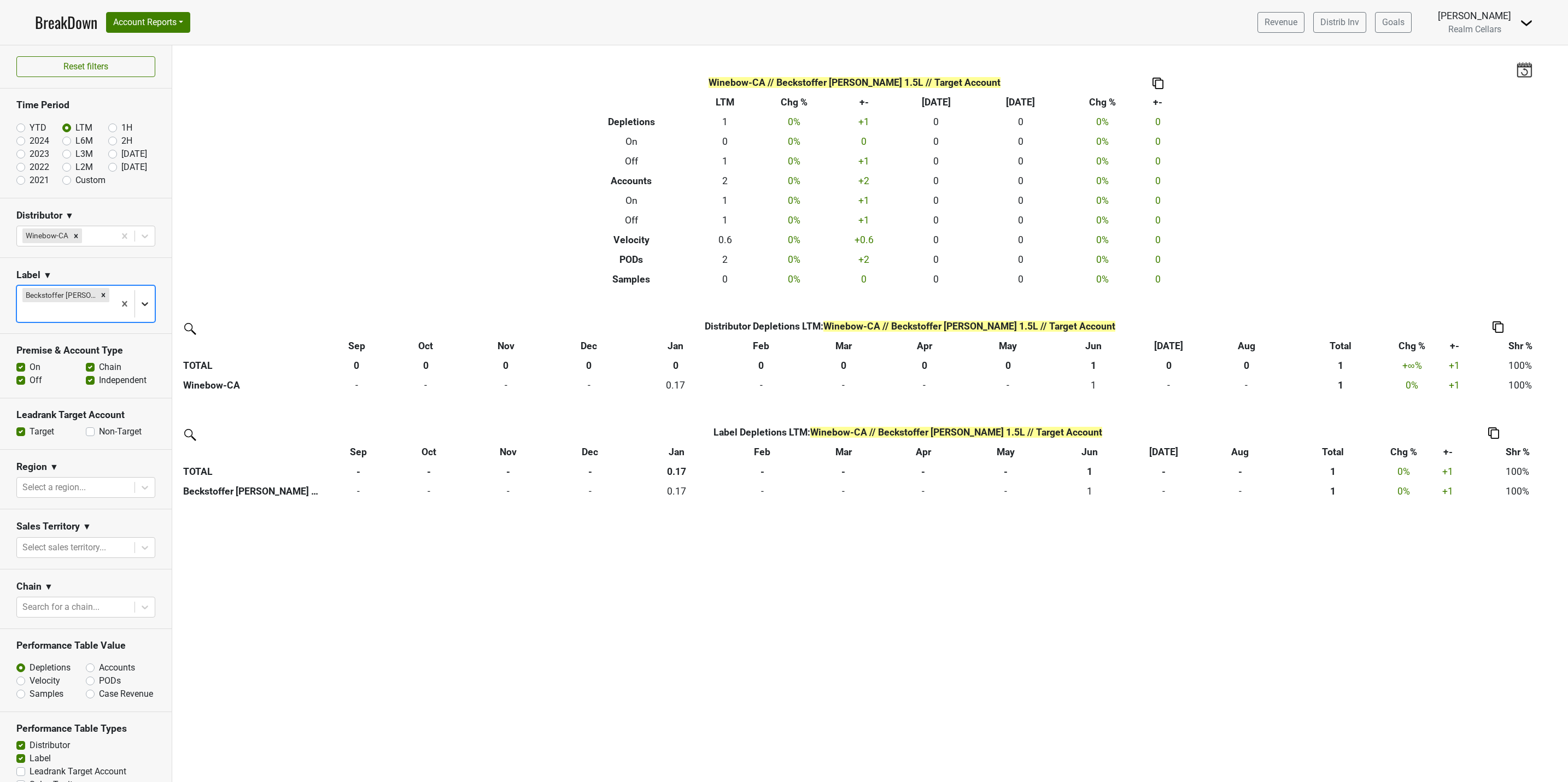
click at [140, 304] on icon at bounding box center [145, 304] width 11 height 11
click at [109, 364] on div "Beckstoffer [PERSON_NAME]" at bounding box center [79, 363] width 126 height 22
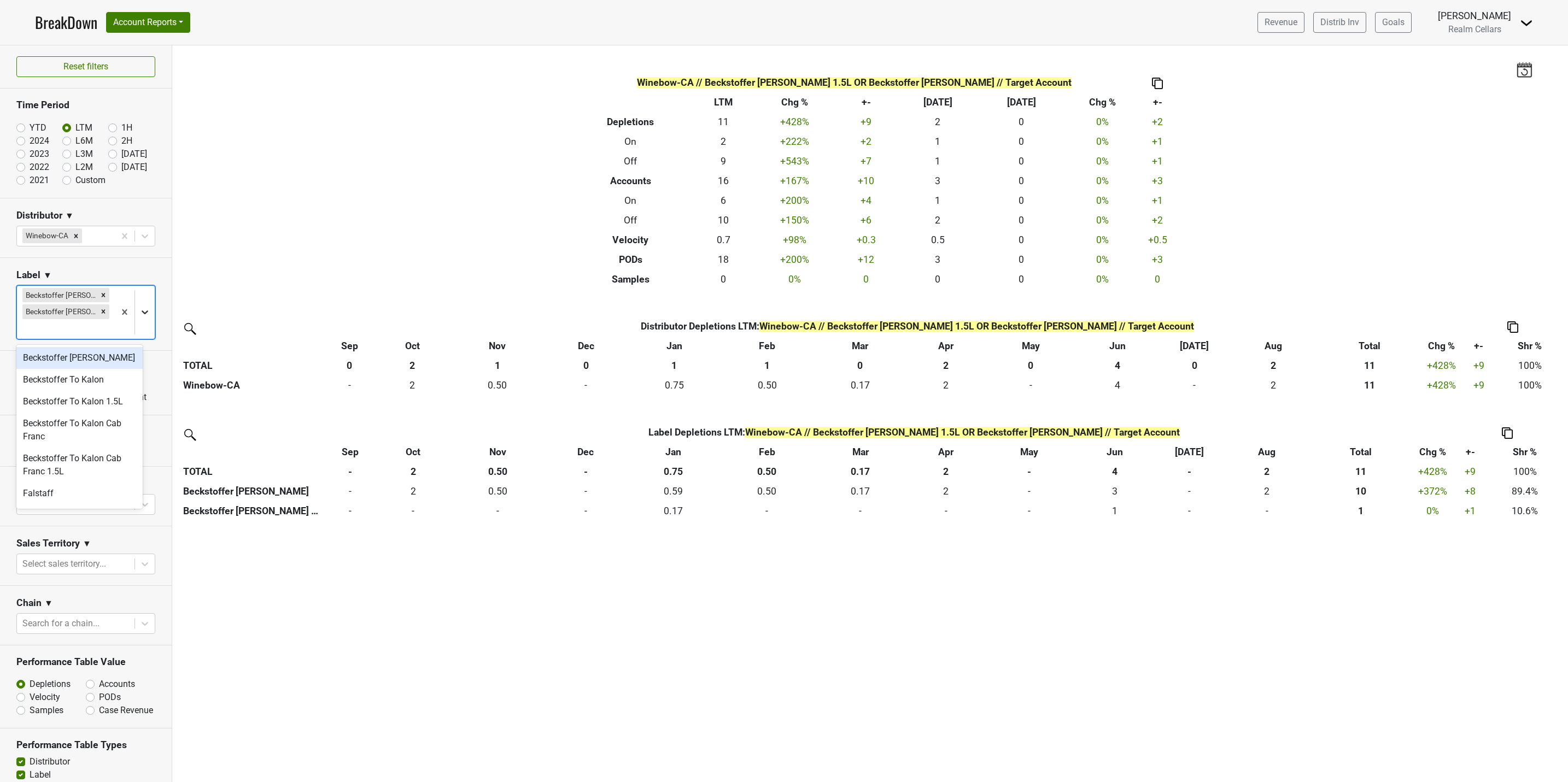
click at [140, 315] on icon at bounding box center [145, 312] width 11 height 11
click at [108, 397] on div "Beckstoffer To Kalon 1.5L" at bounding box center [79, 402] width 126 height 22
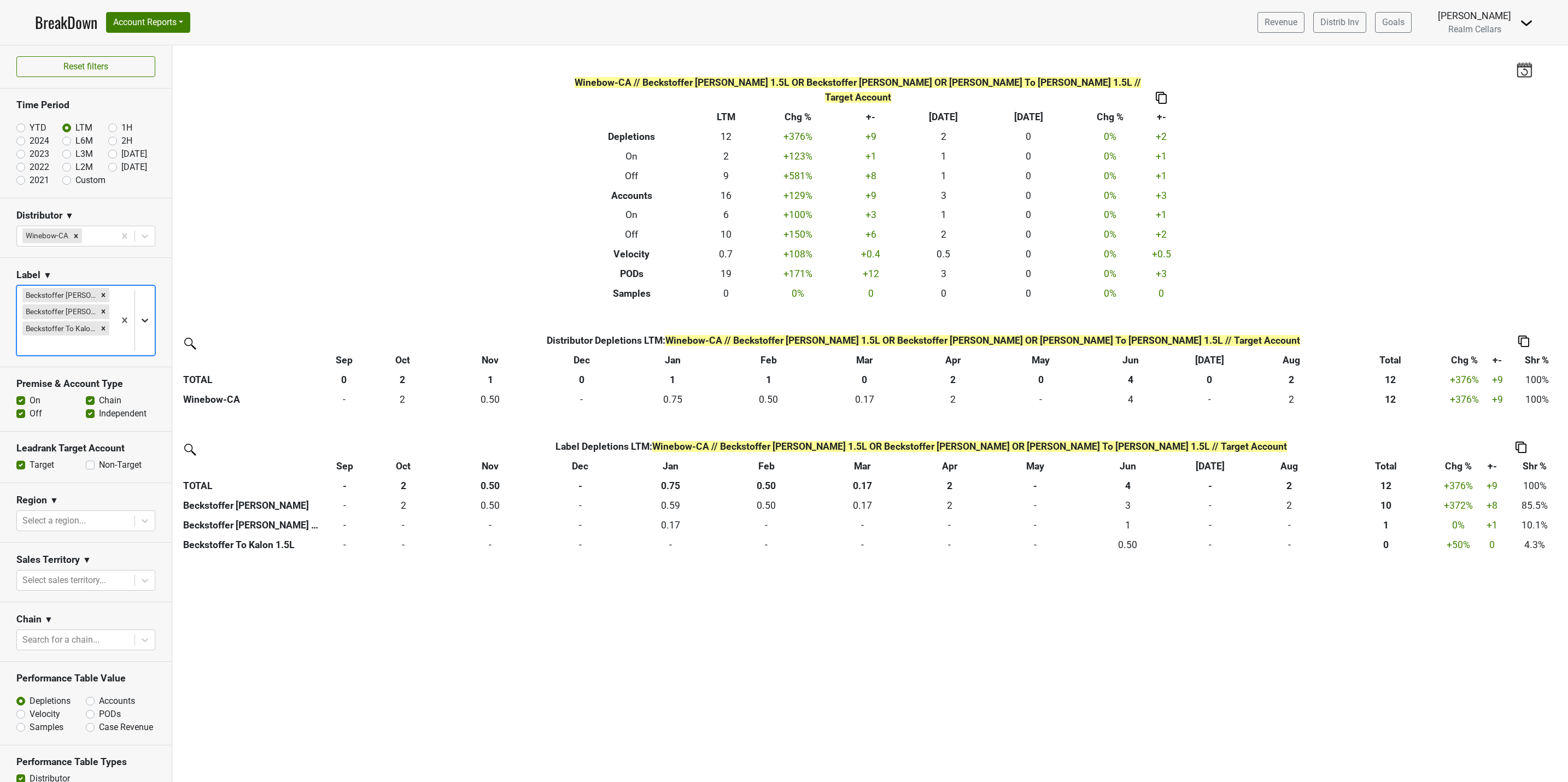
click at [140, 317] on icon at bounding box center [145, 320] width 11 height 11
click at [80, 395] on div "Beckstoffer To Kalon" at bounding box center [79, 397] width 126 height 22
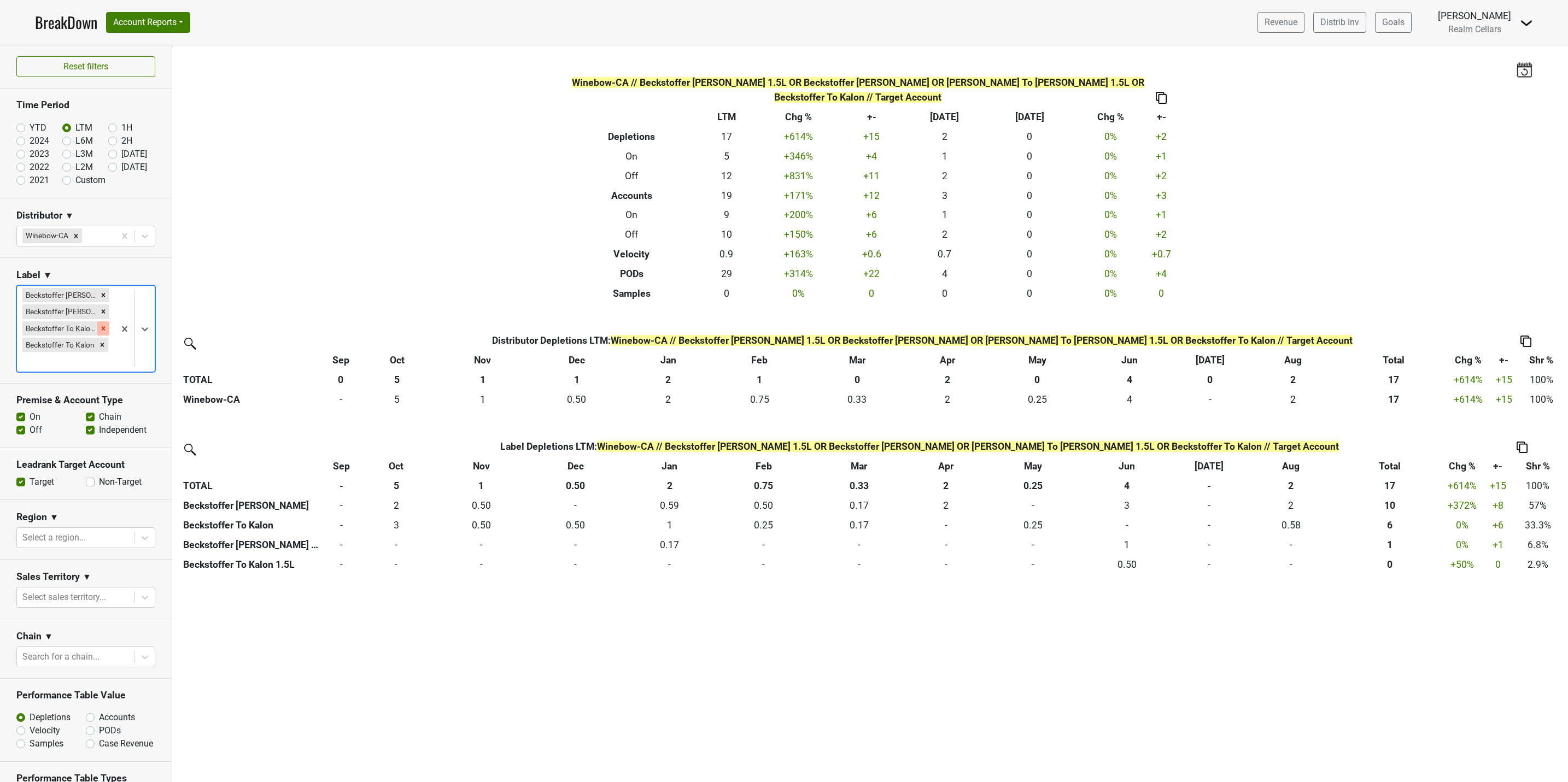
click at [100, 329] on icon "Remove Beckstoffer To Kalon 1.5L" at bounding box center [104, 329] width 8 height 8
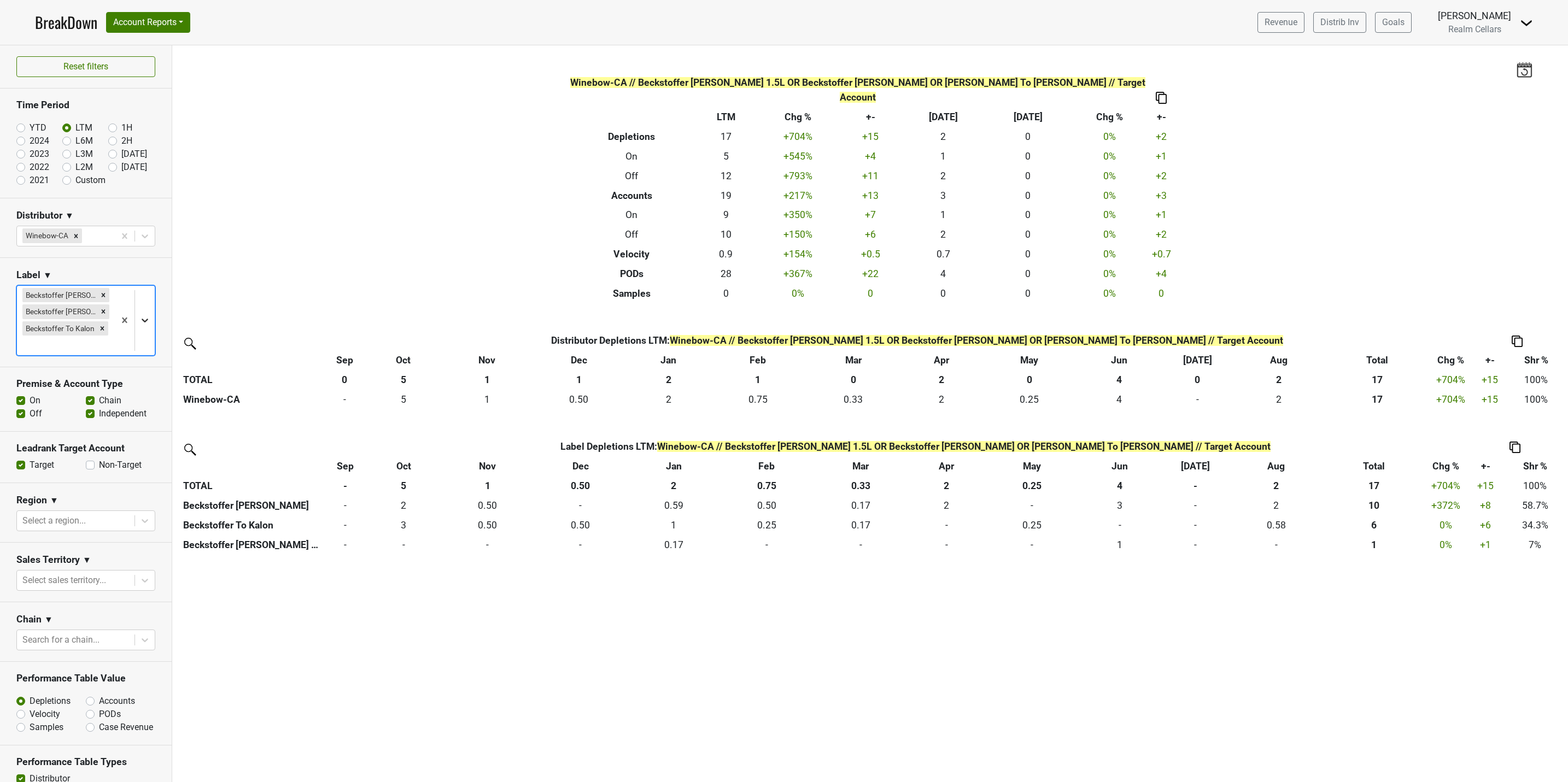
click at [140, 320] on icon at bounding box center [145, 320] width 11 height 11
click at [97, 391] on div "Beckstoffer To Kalon 1.5L" at bounding box center [79, 397] width 126 height 22
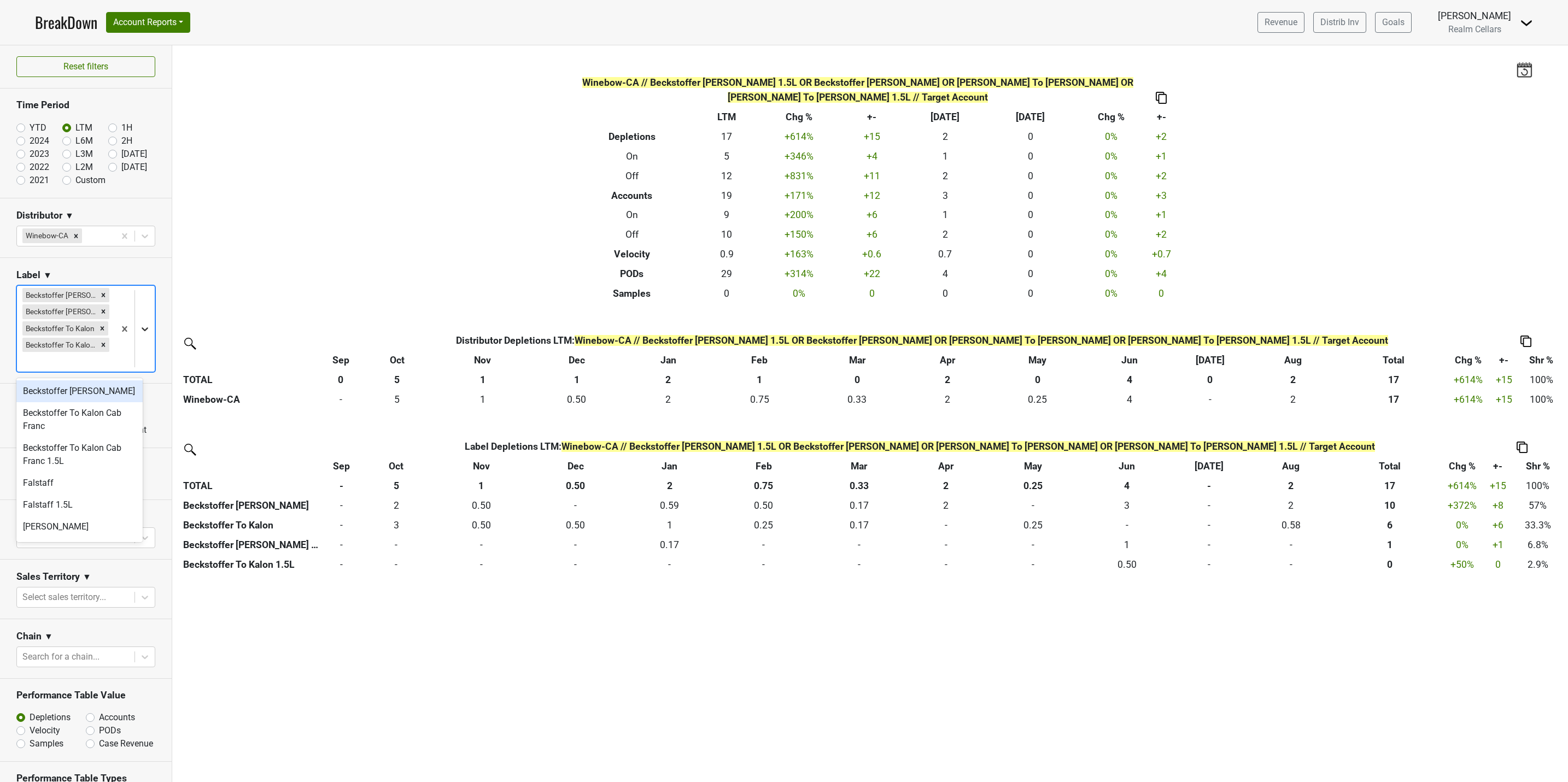
click at [141, 331] on icon at bounding box center [144, 329] width 6 height 4
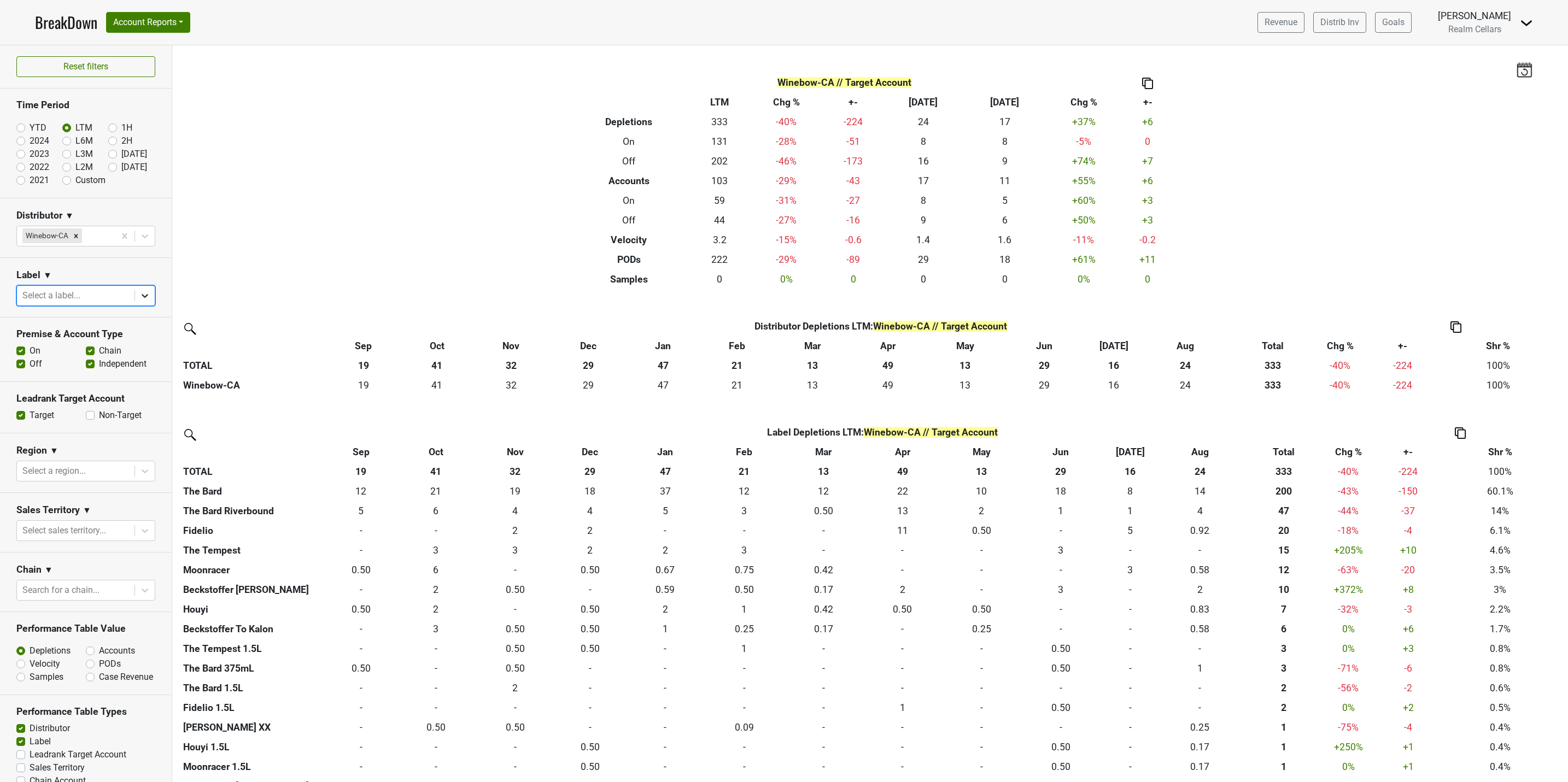
click at [140, 295] on icon at bounding box center [145, 296] width 11 height 11
click at [58, 452] on div "Fidelio" at bounding box center [79, 463] width 126 height 22
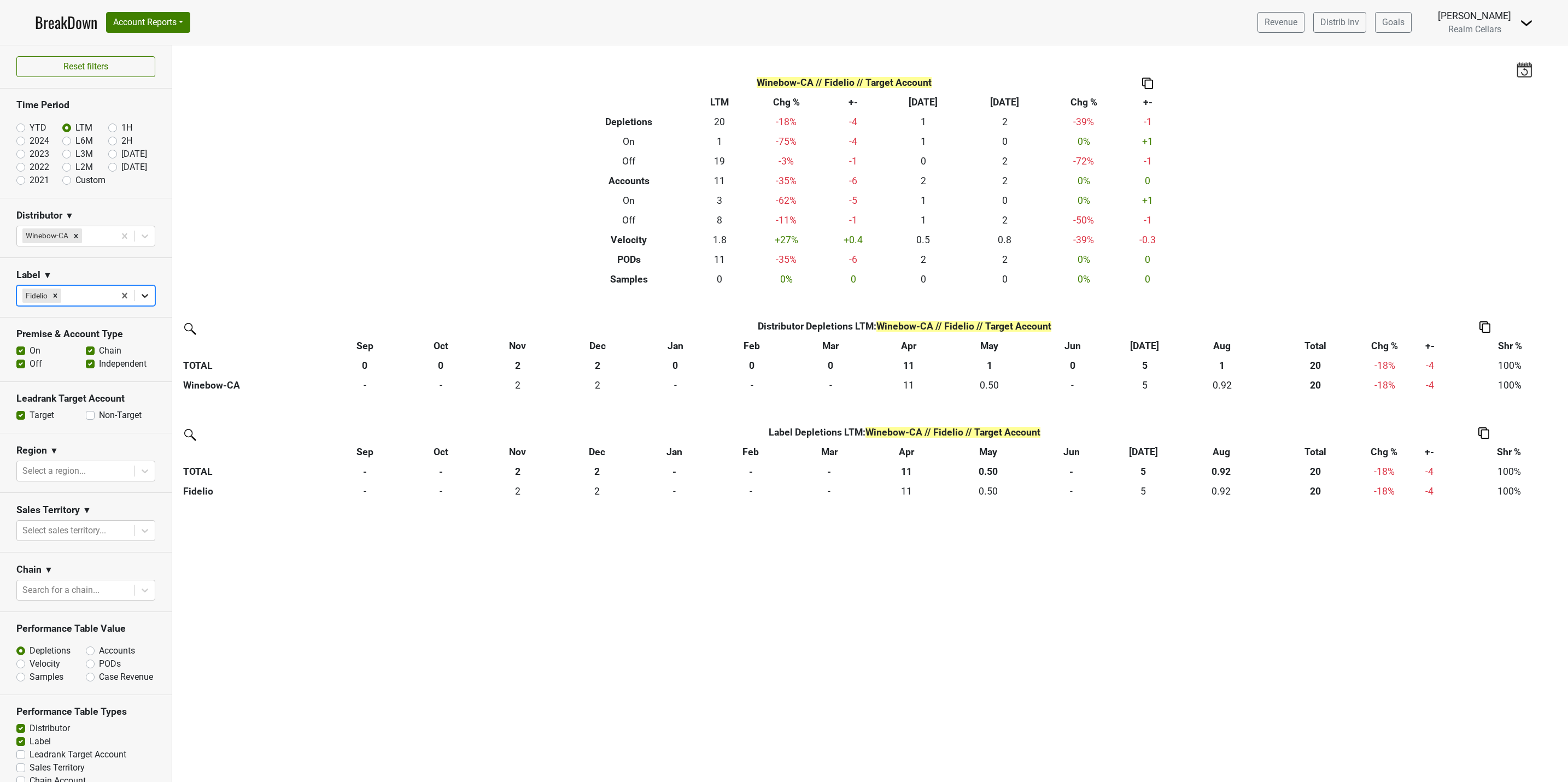
click at [140, 299] on icon at bounding box center [145, 296] width 11 height 11
click at [66, 453] on div "Fidelio 1.5L" at bounding box center [79, 463] width 126 height 22
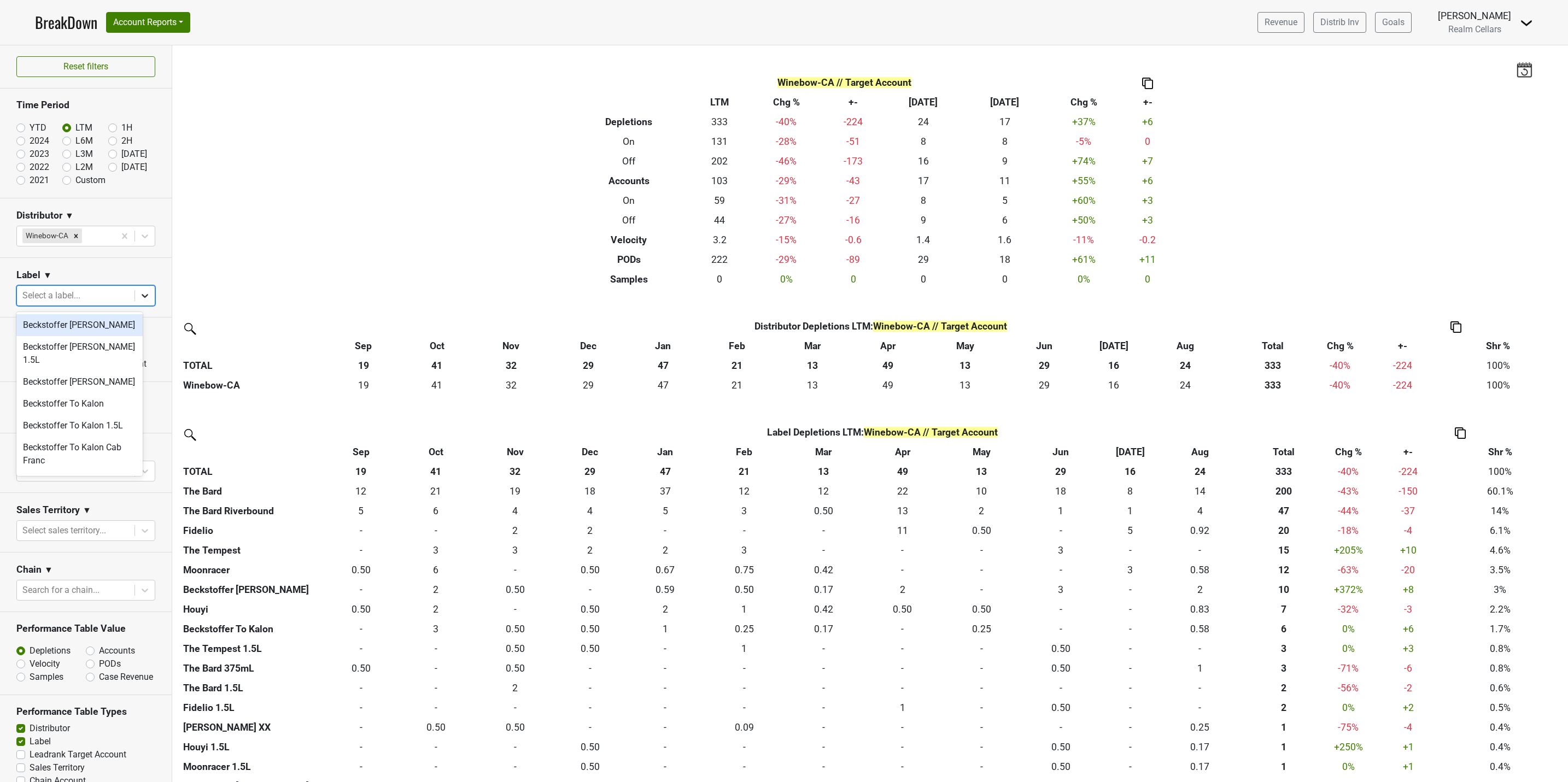
click at [141, 297] on icon at bounding box center [144, 296] width 6 height 4
click at [63, 408] on div "The Absurd" at bounding box center [79, 419] width 126 height 22
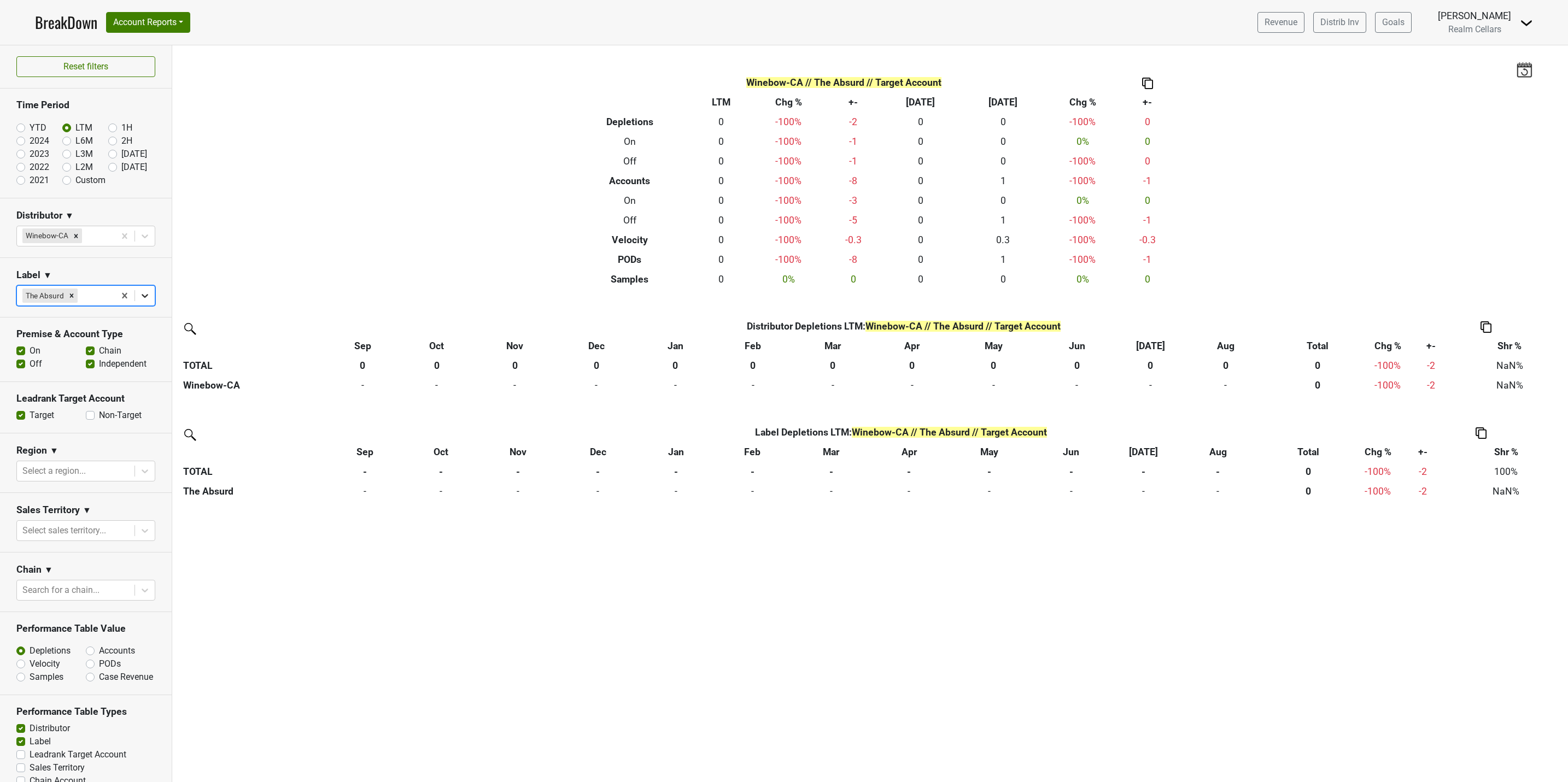
click at [141, 298] on icon at bounding box center [144, 296] width 6 height 4
click at [86, 408] on div "The Absurd 1.5L" at bounding box center [79, 419] width 126 height 22
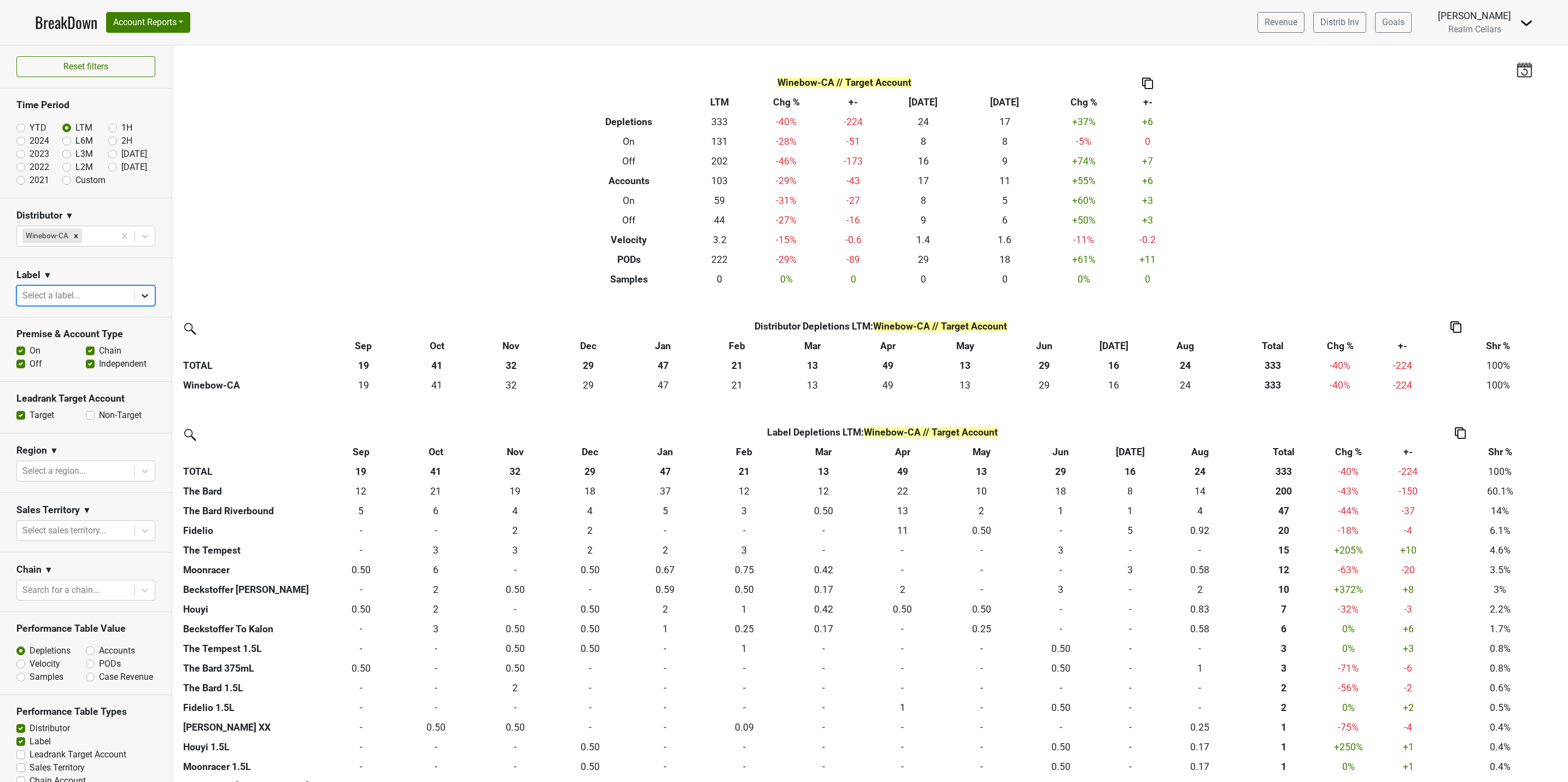
click at [135, 302] on div at bounding box center [144, 295] width 20 height 20
click at [64, 332] on div "[PERSON_NAME] XX" at bounding box center [79, 343] width 126 height 22
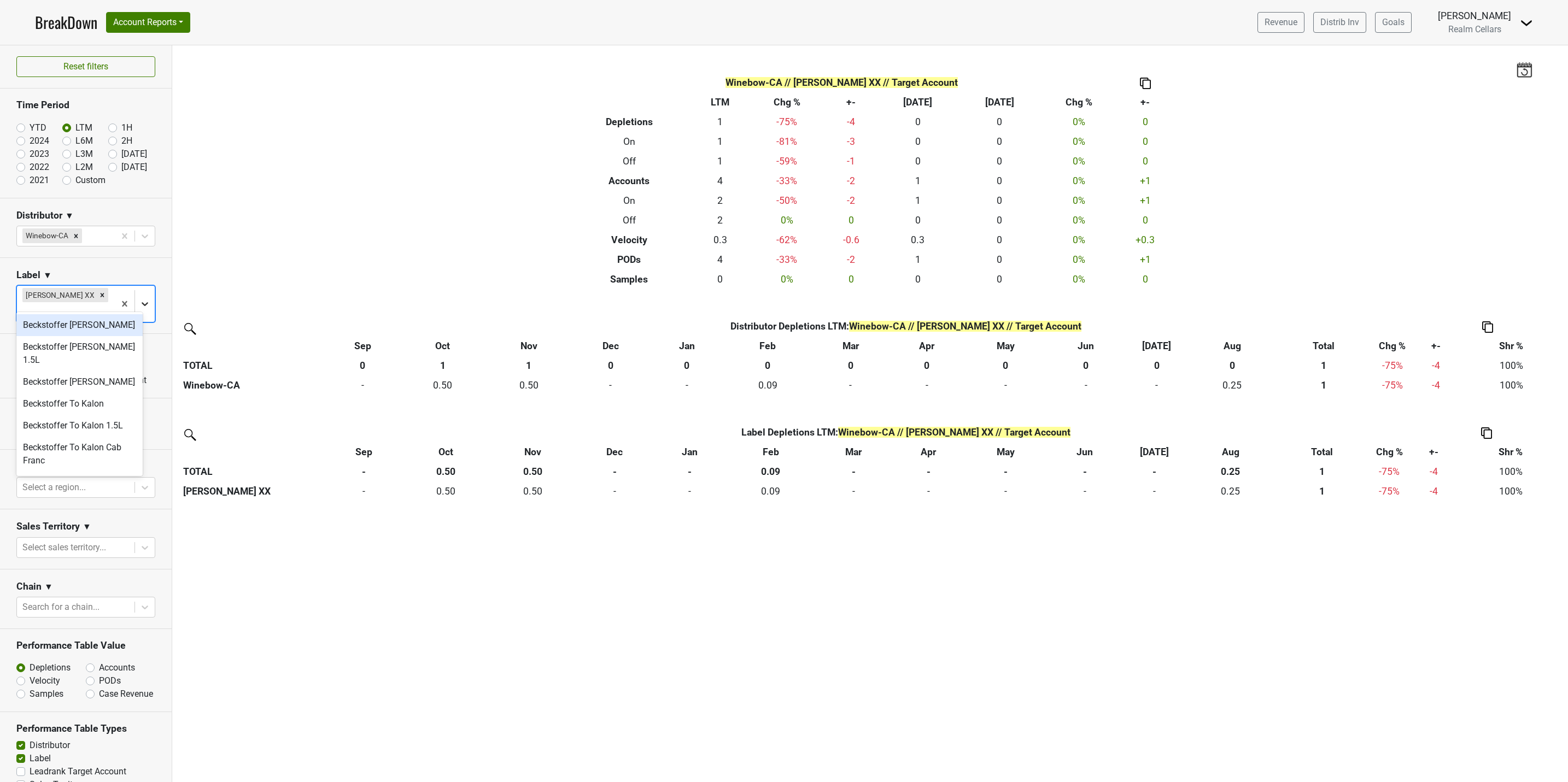
click at [140, 300] on icon at bounding box center [145, 304] width 11 height 11
click at [64, 413] on div "[PERSON_NAME] XX 1.5L" at bounding box center [79, 424] width 126 height 22
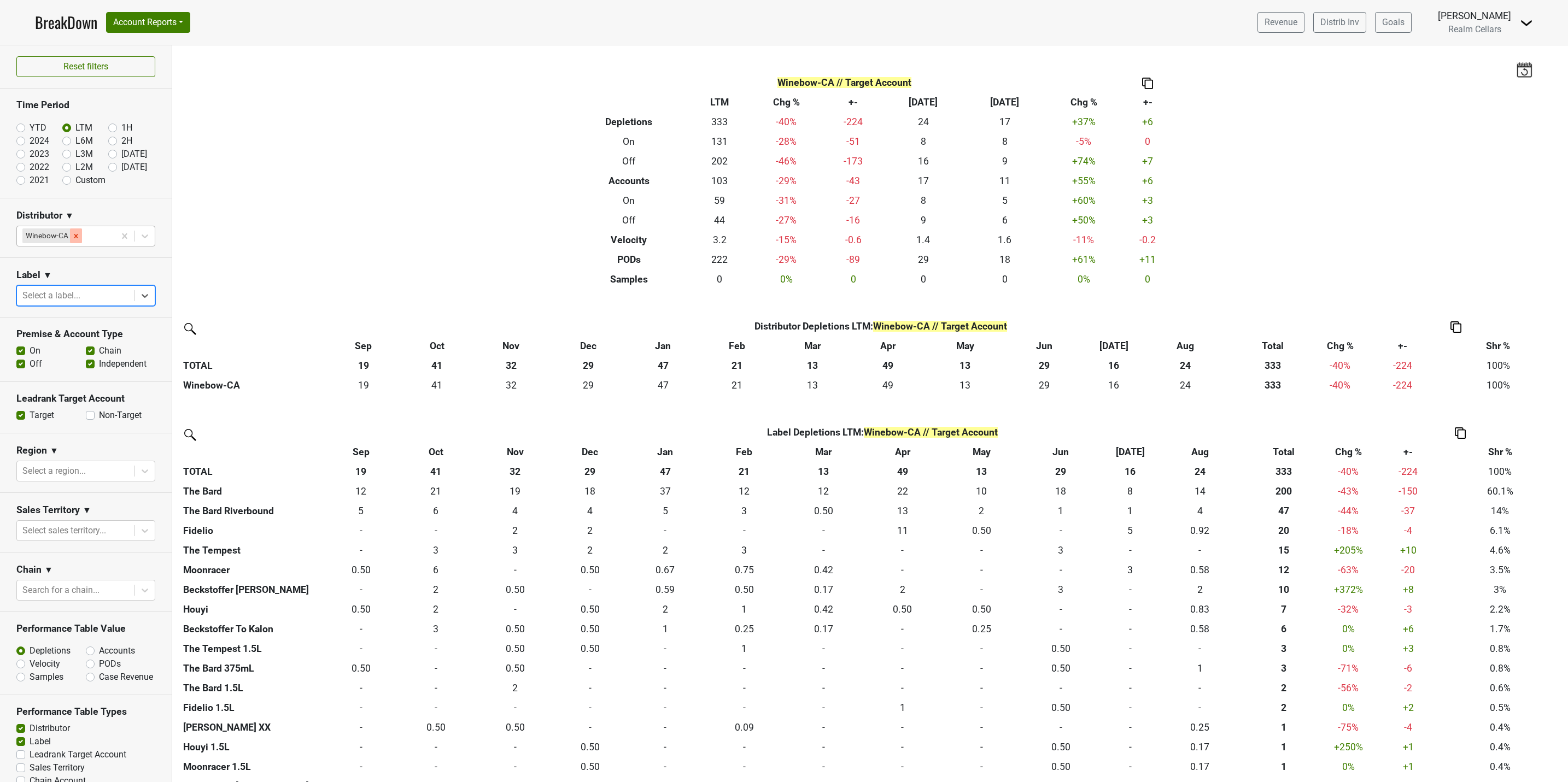
click at [79, 235] on icon "Remove Winebow-CA" at bounding box center [76, 236] width 8 height 8
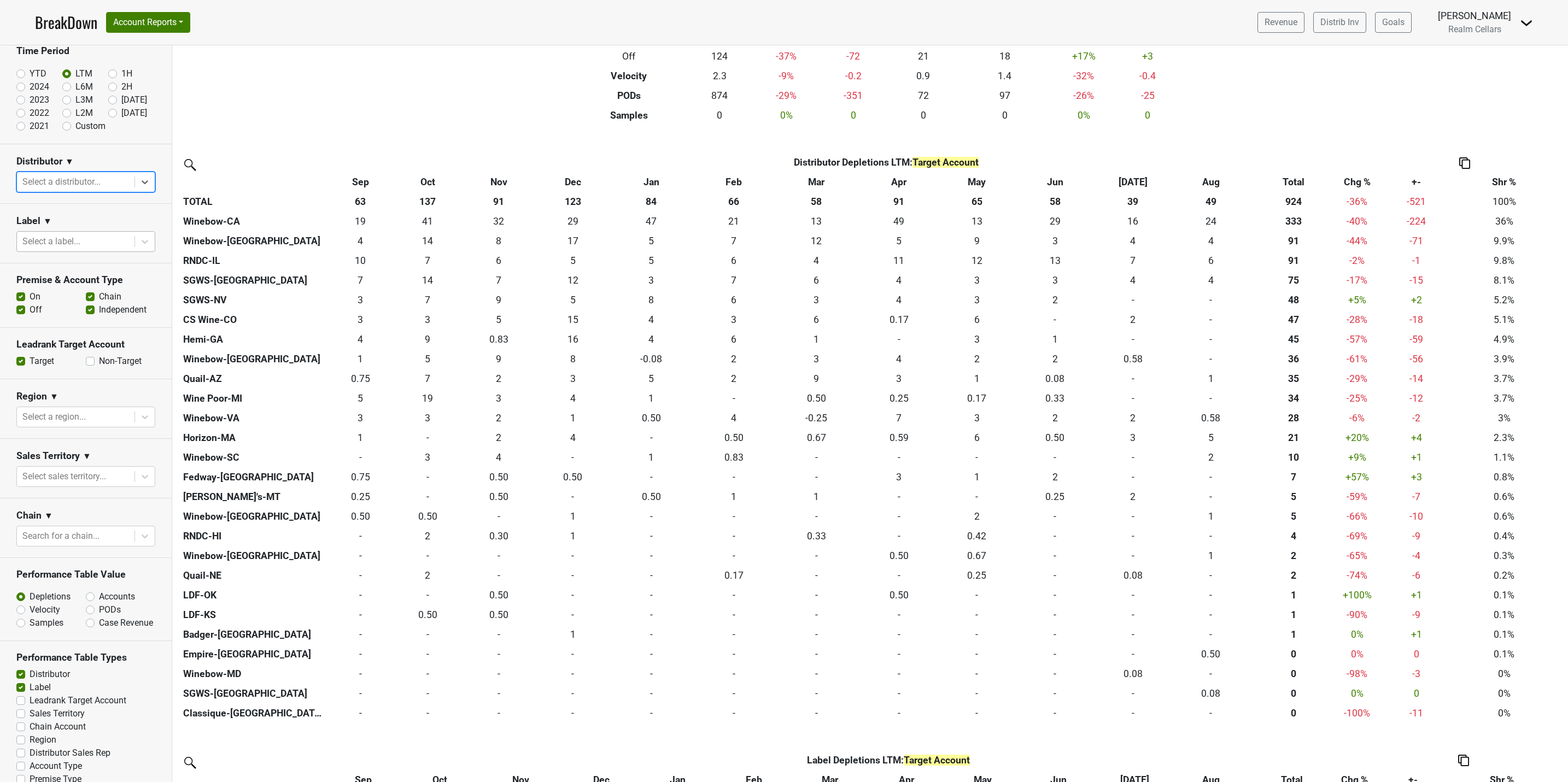
scroll to position [82, 0]
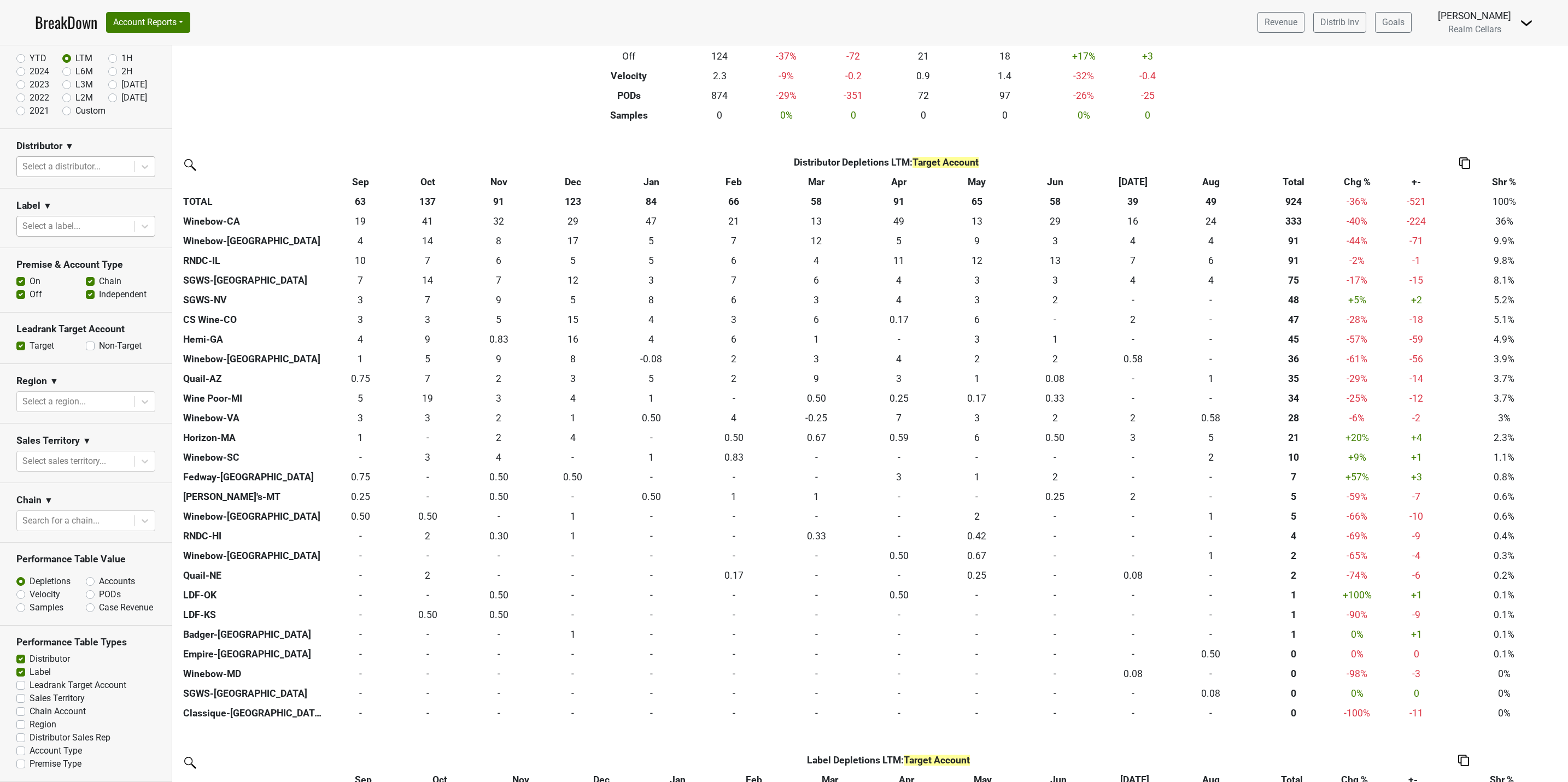
click at [99, 340] on label "Non-Target" at bounding box center [120, 346] width 42 height 13
click at [86, 340] on input "Non-Target" at bounding box center [89, 345] width 9 height 11
checkbox input "true"
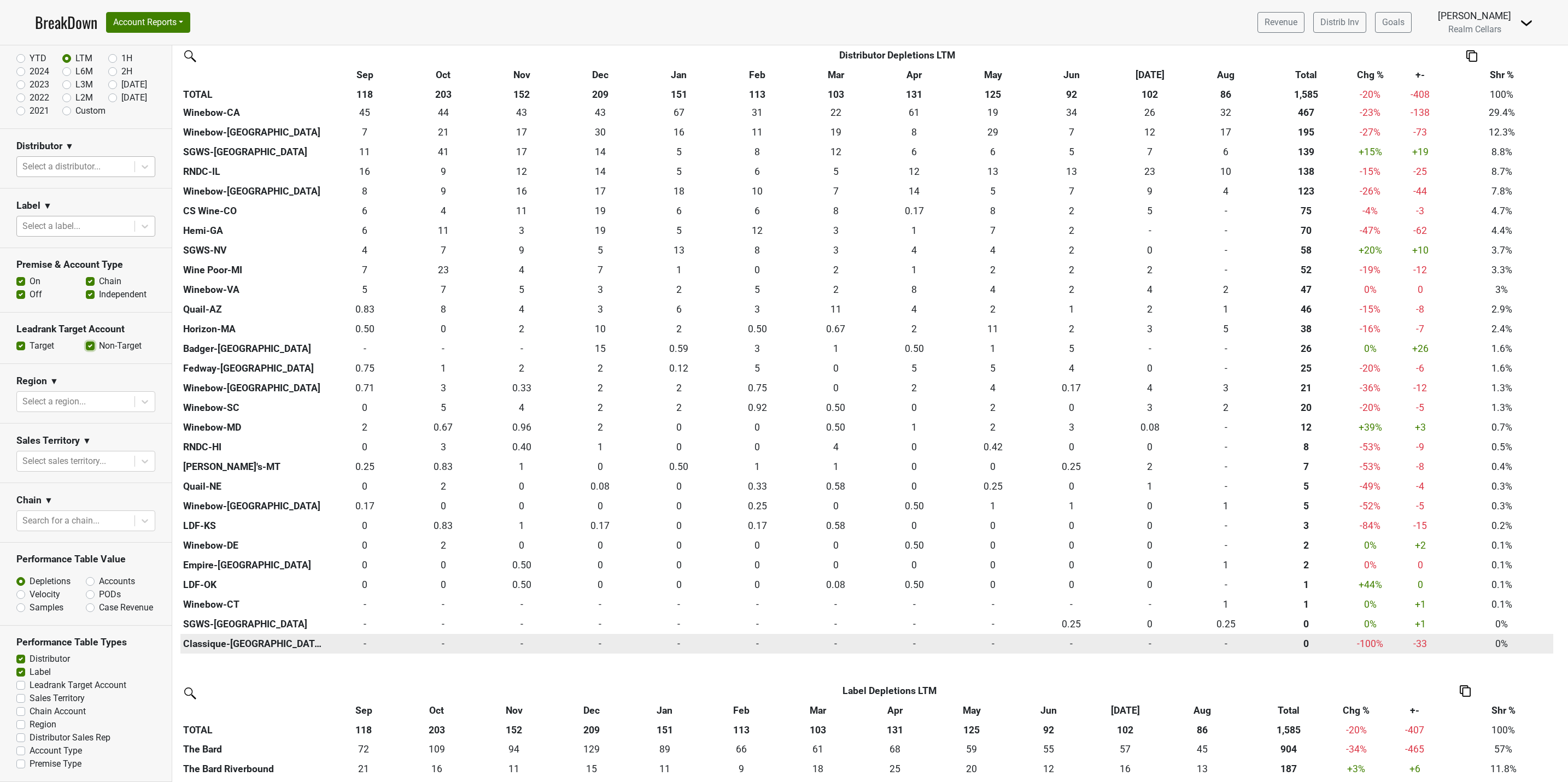
scroll to position [328, 0]
